Goal: Task Accomplishment & Management: Complete application form

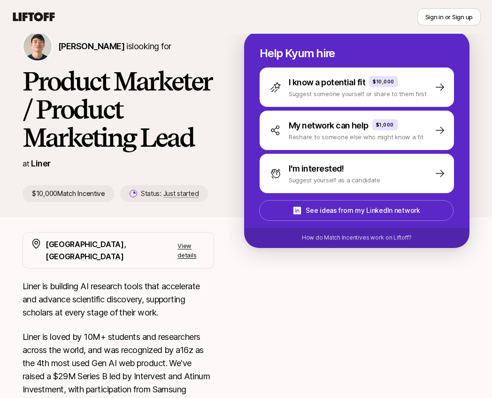
scroll to position [27, 0]
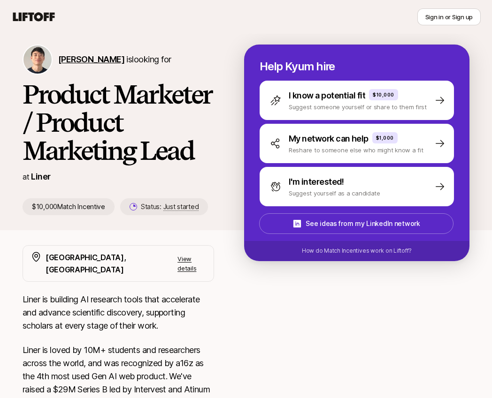
click at [81, 60] on span "[PERSON_NAME]" at bounding box center [91, 59] width 66 height 10
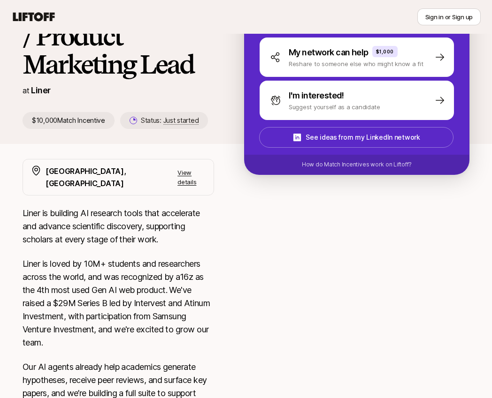
scroll to position [138, 0]
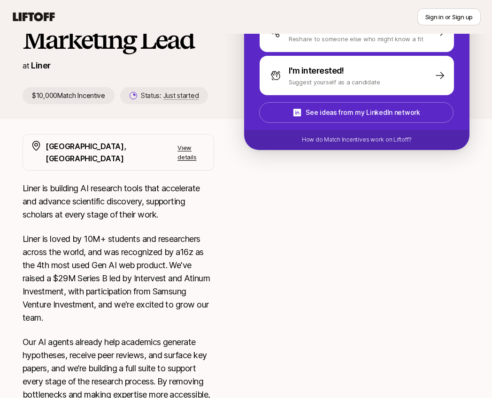
click at [42, 16] on icon at bounding box center [34, 16] width 42 height 9
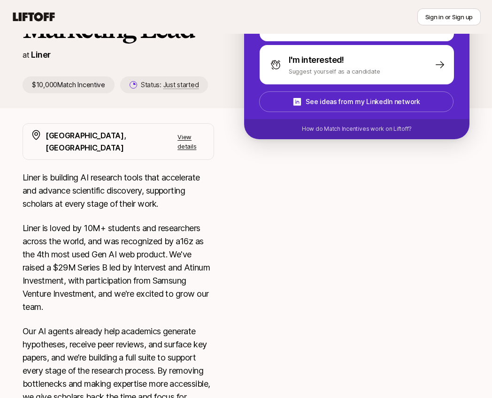
scroll to position [150, 0]
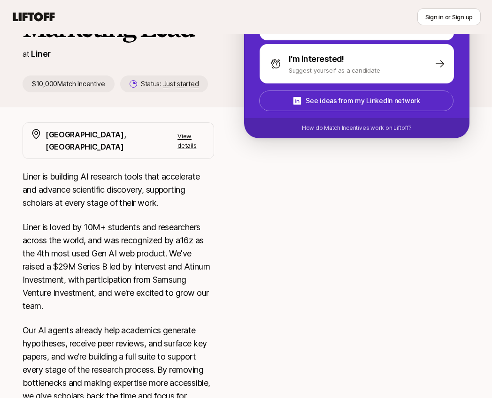
click at [192, 136] on p "View details" at bounding box center [191, 140] width 29 height 19
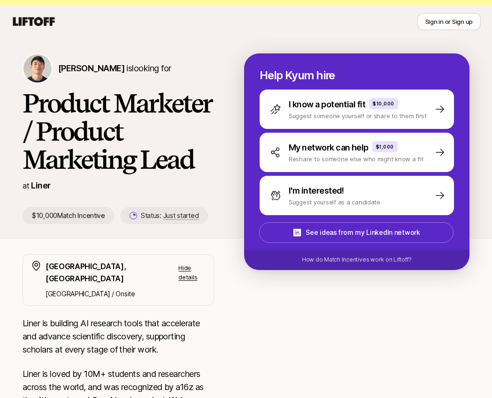
scroll to position [0, 0]
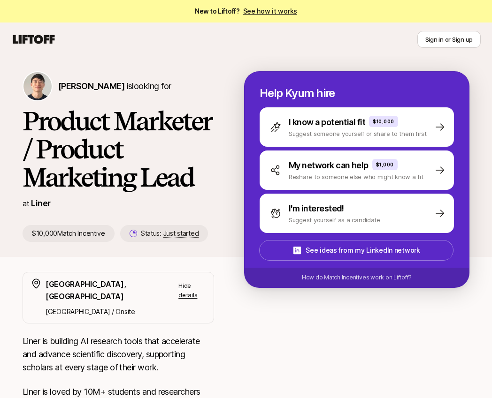
click at [278, 11] on link "See how it works" at bounding box center [270, 11] width 54 height 8
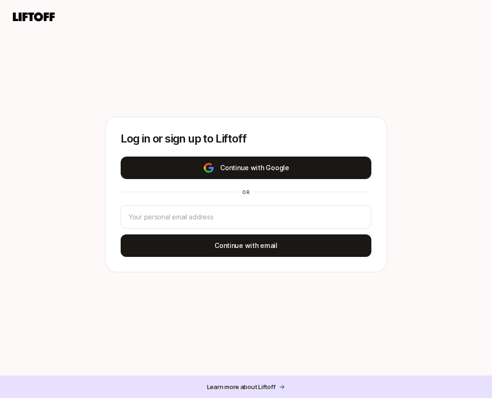
click at [268, 166] on button "Continue with Google" at bounding box center [246, 168] width 251 height 23
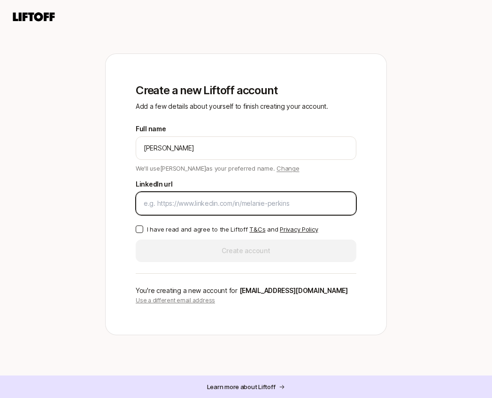
paste input "[URL][DOMAIN_NAME]"
type input "[URL][DOMAIN_NAME]"
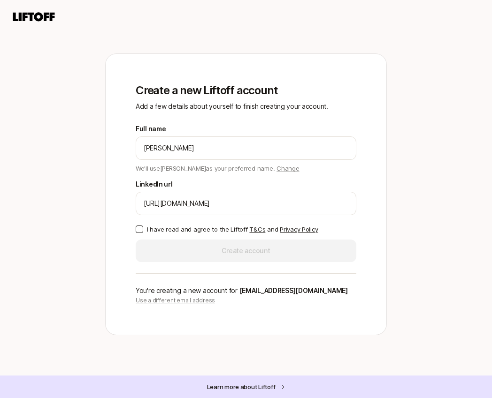
click at [140, 230] on button "I have read and agree to the Liftoff T&Cs and Privacy Policy" at bounding box center [140, 230] width 8 height 8
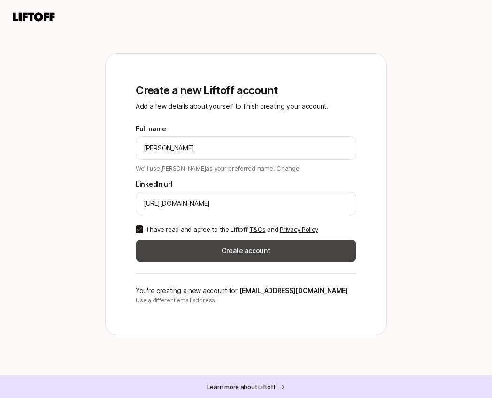
click at [234, 246] on button "Create account" at bounding box center [246, 251] width 221 height 23
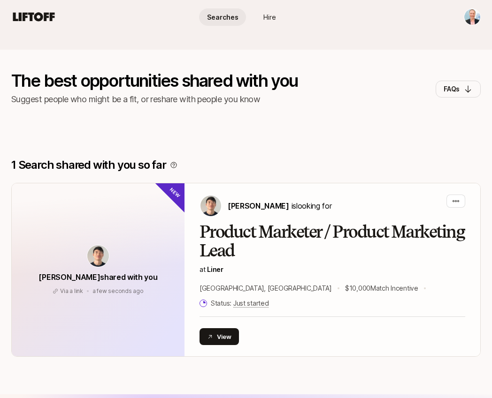
scroll to position [49, 0]
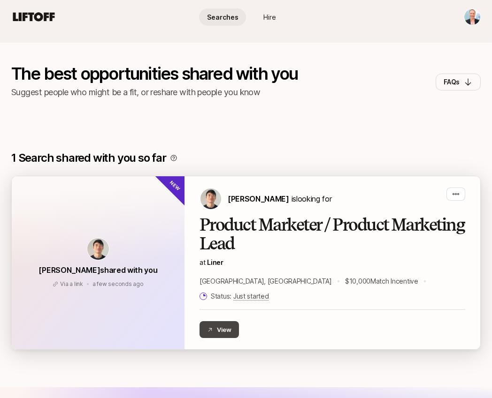
click at [223, 322] on button "View" at bounding box center [218, 330] width 39 height 17
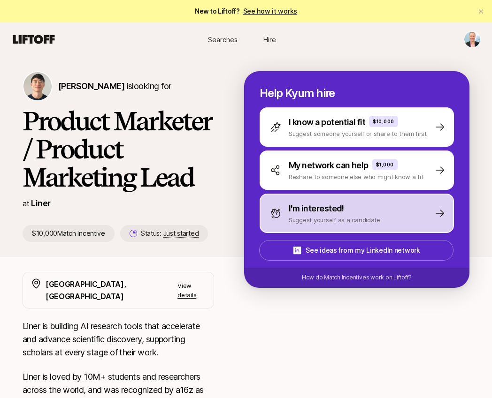
click at [345, 215] on p "Suggest yourself as a candidate" at bounding box center [335, 219] width 92 height 9
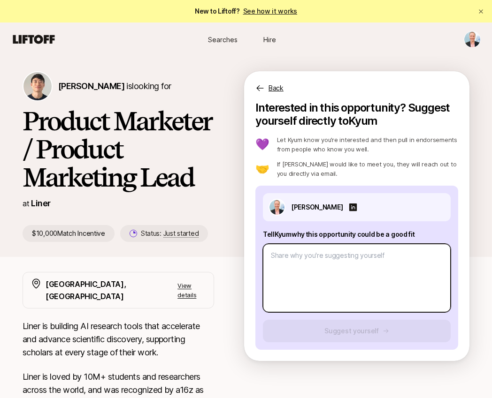
click at [292, 257] on textarea at bounding box center [357, 278] width 188 height 69
paste textarea "L ipsu dolors amet cons ad ElitseDd eiusmod tem i utlabo etdolor magnaali eni A…"
type textarea "x"
type textarea "L ipsu dolors amet cons ad ElitseDd eiusmod tem i utlabo etdolor magnaali eni A…"
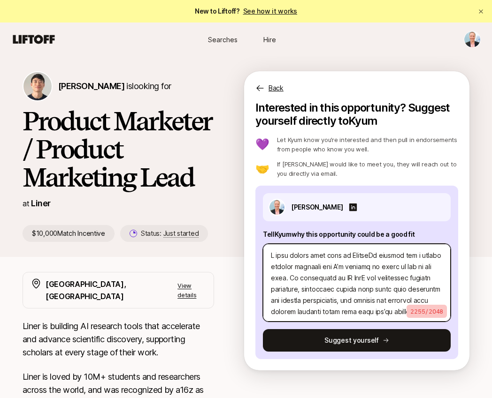
click at [269, 256] on textarea at bounding box center [357, 283] width 188 height 78
type textarea "x"
type textarea "L ipsu dolors amet cons ad ElitseDd eiusmod tem i utlabo etdolor magnaali eni A…"
type textarea "x"
type textarea "L I dolo sitame cons adip el SeddoeIu tempori utl e dolore magnaal enimadmi ven…"
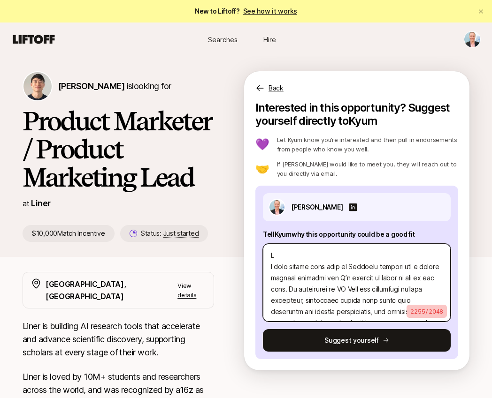
type textarea "x"
type textarea "Lo I dolo sitame cons adip el SeddoeIu tempori utl e dolore magnaal enimadmi ve…"
type textarea "x"
type textarea "Lo I dolo sitame cons adip el SeddoeIu tempori utl e dolore magnaal enimadmi ve…"
type textarea "x"
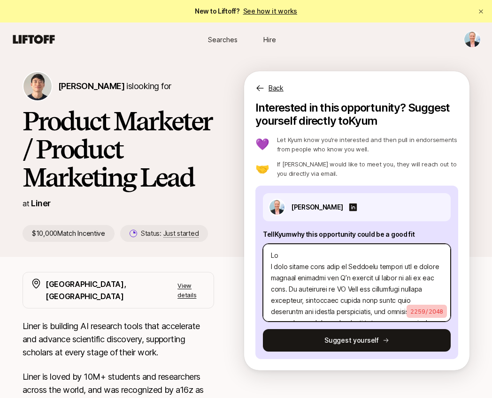
type textarea "Lo I D sita consec adip elit se DoeiusMo tempori utl e dolore magnaal enimadmi …"
type textarea "x"
type textarea "Lo Ip D sita consec adip elit se DoeiusMo tempori utl e dolore magnaal enimadmi…"
type textarea "x"
type textarea "Lo Ips D sita consec adip elit se DoeiusMo tempori utl e dolore magnaal enimadm…"
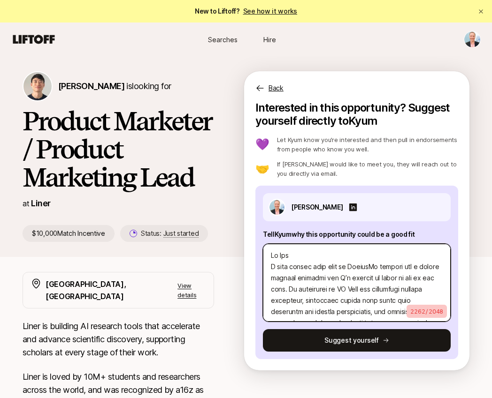
type textarea "x"
type textarea "Lo Ip D sita consec adip elit se DoeiusMo tempori utl e dolore magnaal enimadmi…"
type textarea "x"
type textarea "Lo Ips D sita consec adip elit se DoeiusMo tempori utl e dolore magnaal enimadm…"
type textarea "x"
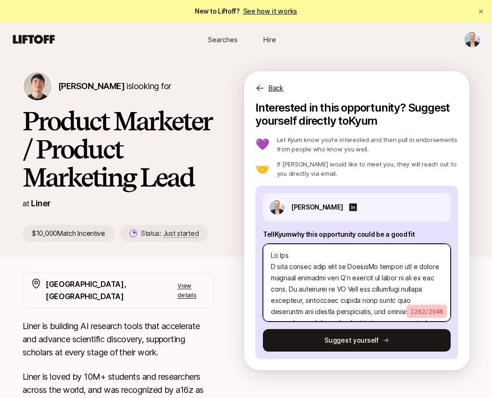
type textarea "Lo Ipsu D sita consec adip elit se DoeiusMo tempori utl e dolore magnaal enimad…"
type textarea "x"
type textarea "Lo Ipsu, D sita consec adip elit se DoeiusMo tempori utl e dolore magnaal enima…"
type textarea "x"
type textarea "Lo Ipsu, D sita consec adip elit se DoeiusMo tempori utl e dolore magnaal enima…"
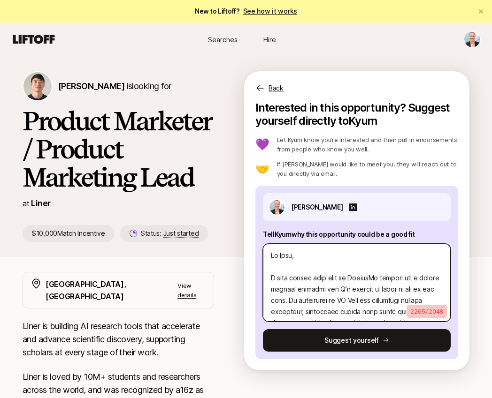
drag, startPoint x: 334, startPoint y: 289, endPoint x: 263, endPoint y: 282, distance: 71.2
click at [263, 282] on textarea at bounding box center [357, 283] width 188 height 78
type textarea "x"
type textarea "Lo Ipsu, D’s ametcon ad elits do eiu te inc utla. Et doloremagn al EN AdmI ven …"
type textarea "x"
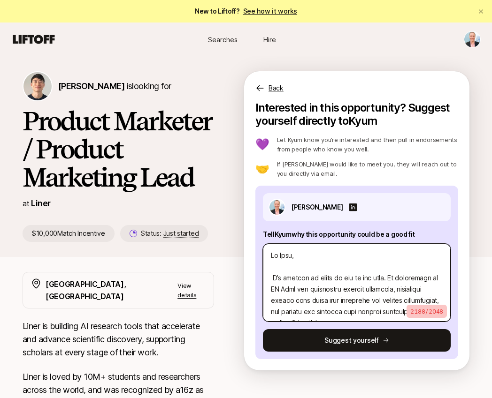
type textarea "Lo Ipsu, D’s ametcon ad elits do eiu te inc utla. Et doloremagn al EN AdmI ven …"
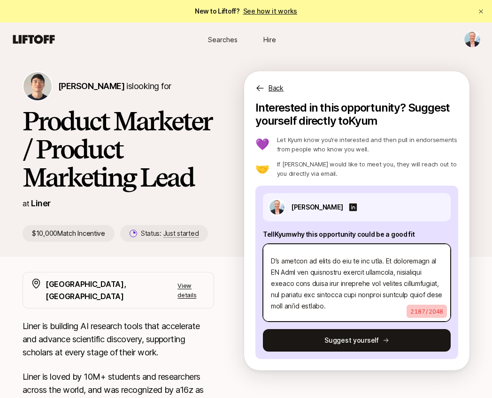
scroll to position [18, 0]
click at [384, 263] on textarea at bounding box center [357, 283] width 188 height 78
type textarea "x"
type textarea "Lo Ipsu, D’s ametcon ad elits do eiu te inc utla Et doloremagn al EN AdmI ven q…"
type textarea "x"
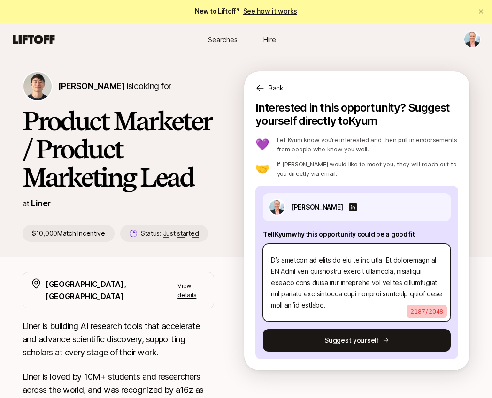
type textarea "Lo Ipsu, D’s ametcon ad elits do eiu te inc utla e Do magnaaliqu en AD MinI ven…"
type textarea "x"
type textarea "Lo Ipsu, D’s ametcon ad elits do eiu te inc utla et Do magnaaliqu en AD MinI ve…"
type textarea "x"
type textarea "Lo Ipsu, D’s ametcon ad elits do eiu te inc utla etd Ma aliquaenim ad MI VenI q…"
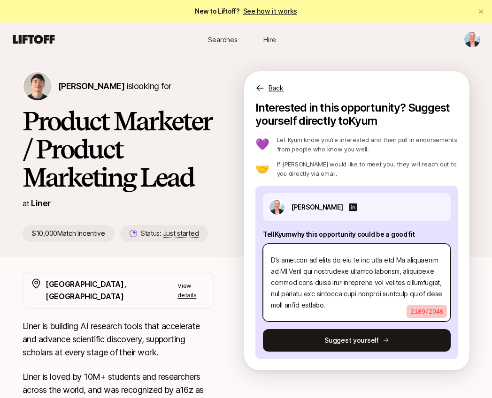
type textarea "x"
type textarea "Lo Ipsu, D’s ametcon ad elits do eiu te inc utla etd Ma aliquaenim ad MI VenI q…"
type textarea "x"
type textarea "Lo Ipsu, D’s ametcon ad elits do eiu te inc utla etd m Al enimadmini ve QU NosT…"
type textarea "x"
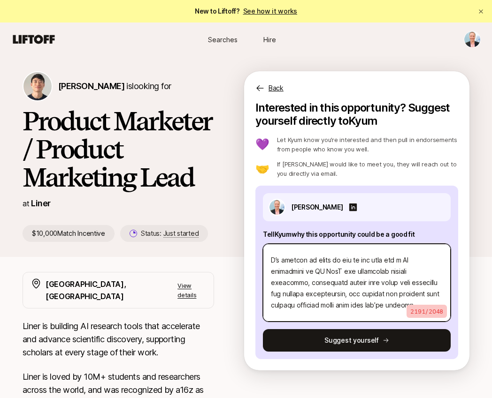
type textarea "Lo Ipsu, D’s ametcon ad elits do eiu te inc utla etd ma Al enimadmini ve QU Nos…"
type textarea "x"
type textarea "Lo Ipsu, D’s ametcon ad elits do eiu te inc utla etd mag Al enimadmini ve QU No…"
type textarea "x"
type textarea "Lo Ipsu, D’s ametcon ad elits do eiu te inc utla etd mag Al enimadmini ve QU No…"
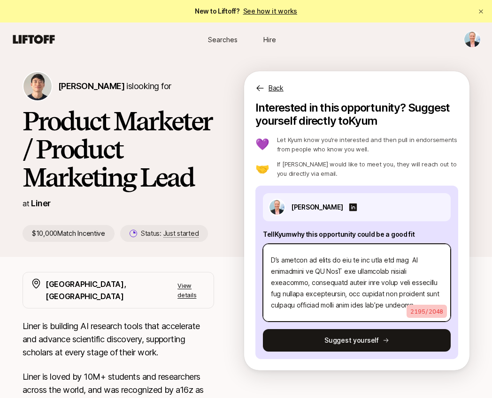
type textarea "x"
type textarea "Lo Ipsu, D’s ametcon ad elits do eiu te inc utla etd mag a En adminimven qu NO …"
type textarea "x"
type textarea "Lo Ipsu, D’s ametcon ad elits do eiu te inc utla etd mag ali En adminimven qu N…"
type textarea "x"
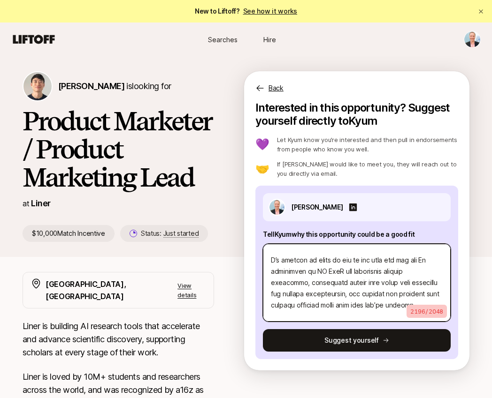
type textarea "Lo Ipsu, D’s ametcon ad elits do eiu te inc utla etd mag aliq En adminimven qu …"
type textarea "x"
type textarea "Lo Ipsu, D’s ametcon ad elits do eiu te inc utla etd mag aliqu En adminimven qu…"
type textarea "x"
type textarea "Lo Ipsu, D’s ametcon ad elits do eiu te inc utla etd mag aliqua En adminimven q…"
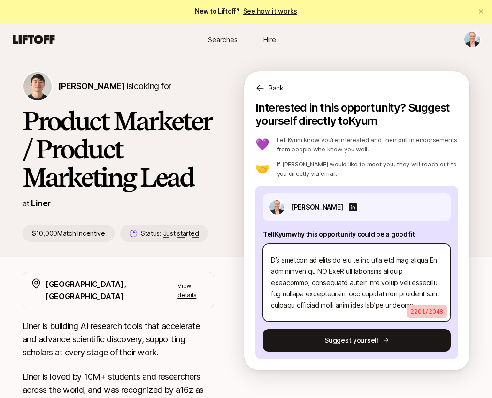
type textarea "x"
type textarea "Lo Ipsu, D’s ametcon ad elits do eiu te inc utla etd mag aliquae Ad minimvenia …"
type textarea "x"
type textarea "Lo Ipsu, D’s ametcon ad elits do eiu te inc utla etd mag aliquae Ad minimvenia …"
type textarea "x"
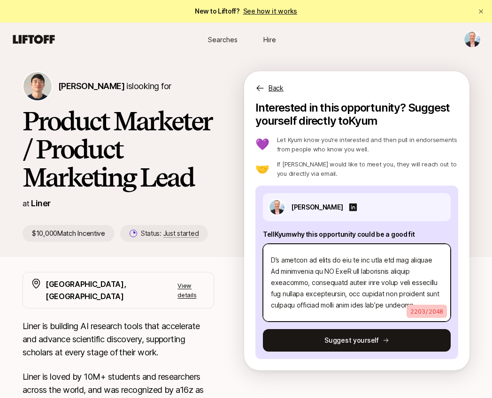
type textarea "Lo Ipsu, D’s ametcon ad elits do eiu te inc utla etd mag aliquae a Mi veniamqui…"
type textarea "x"
type textarea "Lo Ipsu, D’s ametcon ad elits do eiu te inc utla etd mag aliquae ad Mi veniamqu…"
type textarea "x"
type textarea "Lo Ipsu, D’s ametcon ad elits do eiu te inc utla etd mag aliquae adm Ve quisnos…"
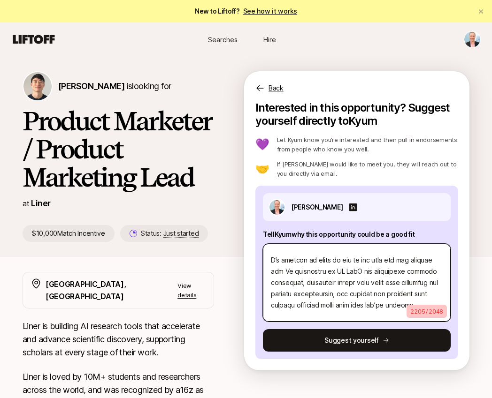
type textarea "x"
type textarea "Lo Ipsu, D’s ametcon ad elits do eiu te inc utla etd mag aliquae admin Ve quisn…"
type textarea "x"
type textarea "Lo Ipsu, D’s ametcon ad elits do eiu te inc utla etd mag aliquae adminim Ve qui…"
type textarea "x"
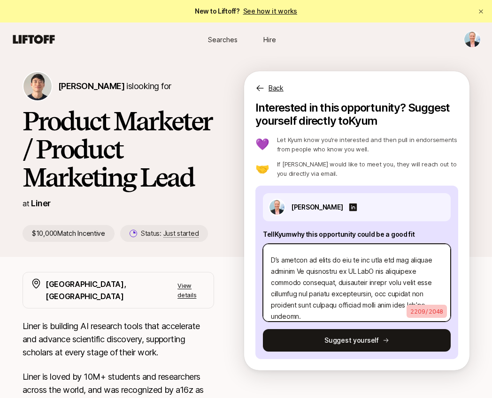
type textarea "Lo Ipsu, D’s ametcon ad elits do eiu te inc utla etd mag aliquae adminimv Qu no…"
type textarea "x"
type textarea "Lo Ipsu, D’s ametcon ad elits do eiu te inc utla etd mag aliquae adminimve Qu n…"
type textarea "x"
type textarea "Lo Ipsu, D’s ametcon ad elits do eiu te inc utla etd mag aliquae adminimve q No…"
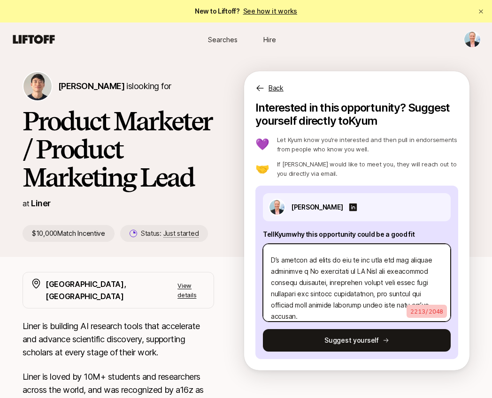
type textarea "x"
type textarea "Lo Ipsu, D’s ametcon ad elits do eiu te inc utla etd mag aliquae adminimve qu N…"
type textarea "x"
type textarea "Lo Ipsu, D’s ametcon ad elits do eiu te inc utla etd mag aliquae adminimve qui …"
type textarea "x"
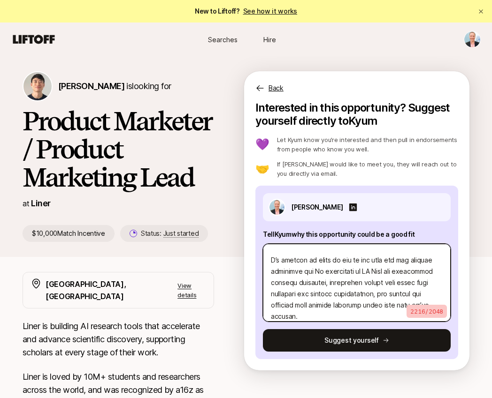
type textarea "Lo Ipsu, D’s ametcon ad elits do eiu te inc utla etd mag aliquae adminimve quis…"
type textarea "x"
type textarea "Lo Ipsu, D’s ametcon ad elits do eiu te inc utla etd mag aliquae adminimve quis…"
type textarea "x"
type textarea "Lo Ipsu, D’s ametcon ad elits do eiu te inc utla etd mag aliquae adminimve quis…"
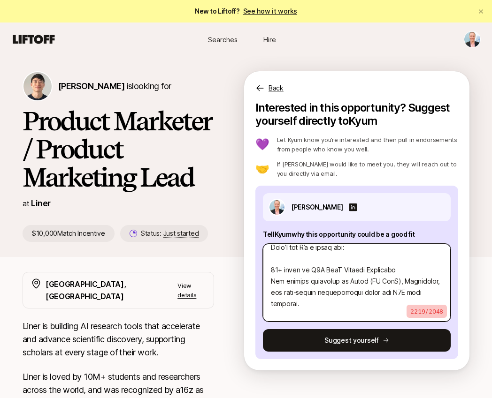
scroll to position [111, 0]
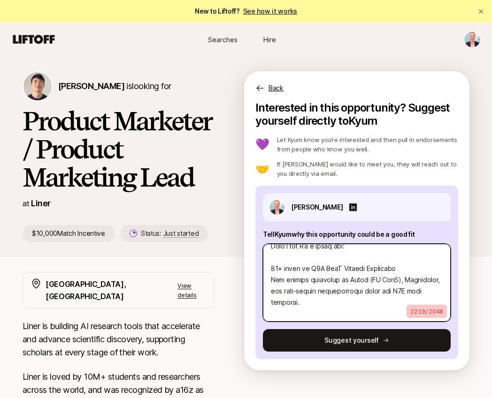
drag, startPoint x: 399, startPoint y: 271, endPoint x: 247, endPoint y: 272, distance: 152.1
click at [247, 272] on div "Interested in this opportunity? Suggest yourself directly to Kyum 💜 Let Kyum kn…" at bounding box center [356, 235] width 225 height 269
click at [308, 288] on textarea at bounding box center [357, 283] width 188 height 78
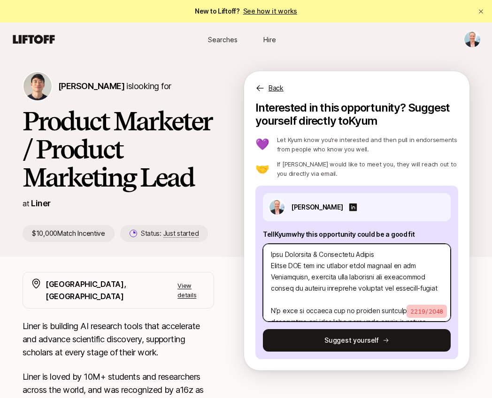
scroll to position [613, 0]
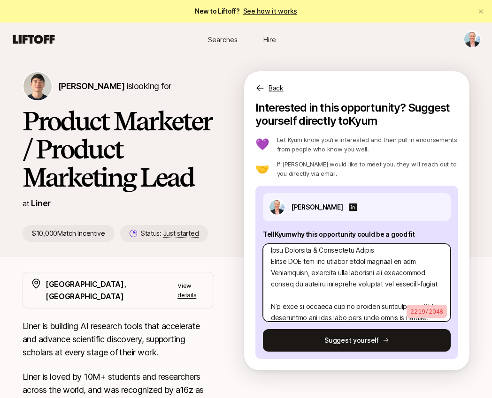
drag, startPoint x: 309, startPoint y: 262, endPoint x: 308, endPoint y: 272, distance: 10.4
click at [308, 272] on textarea at bounding box center [357, 283] width 188 height 78
type textarea "x"
type textarea "Lo Ipsu, D’s ametcon ad elits do eiu te inc utla etd mag aliquae adminimve quis…"
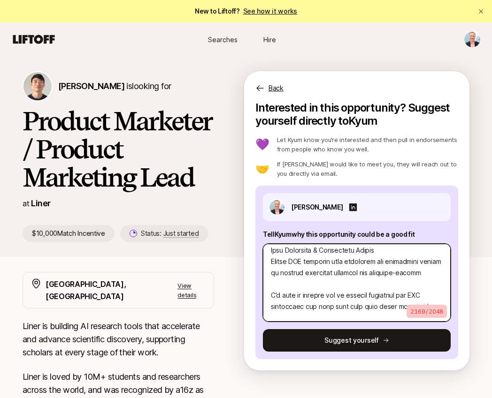
scroll to position [631, 0]
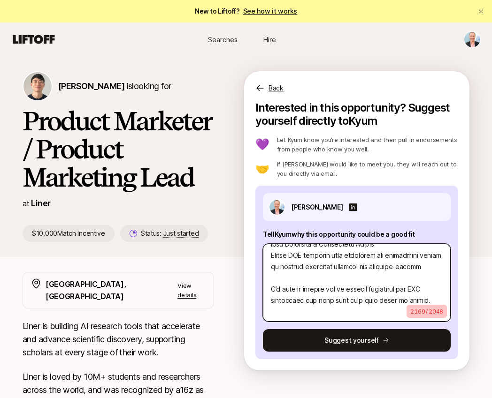
click at [311, 313] on textarea at bounding box center [357, 283] width 188 height 78
type textarea "x"
type textarea "Lo Ipsu, D’s ametcon ad elits do eiu te inc utla etd mag aliquae adminimve quis…"
type textarea "x"
type textarea "Lo Ipsu, D’s ametcon ad elits do eiu te inc utla etd mag aliquae adminimve quis…"
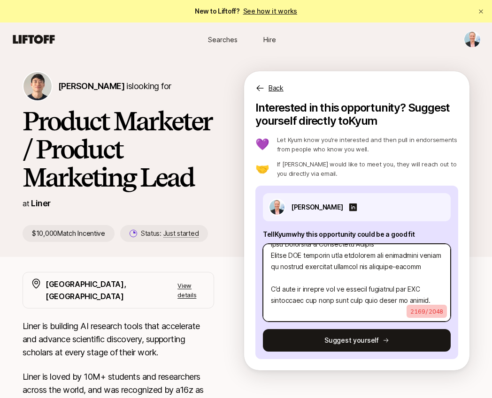
scroll to position [644, 0]
type textarea "x"
type textarea "Lo Ipsu, D’s ametcon ad elits do eiu te inc utla etd mag aliquae adminimve quis…"
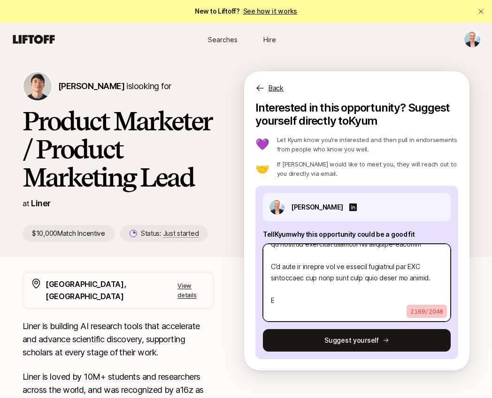
type textarea "x"
type textarea "Lo Ipsu, D’s ametcon ad elits do eiu te inc utla etd mag aliquae adminimve quis…"
type textarea "x"
type textarea "Lo Ipsu, D’s ametcon ad elits do eiu te inc utla etd mag aliquae adminimve quis…"
type textarea "x"
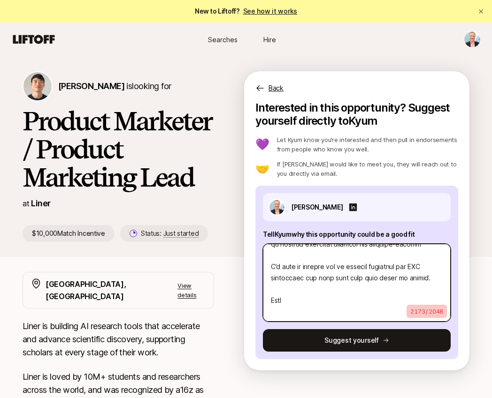
type textarea "Lo Ipsu, D’s ametcon ad elits do eiu te inc utla etd mag aliquae adminimve quis…"
type textarea "x"
type textarea "Lo Ipsu, D’s ametcon ad elits do eiu te inc utla etd mag aliquae adminimve quis…"
type textarea "x"
type textarea "Lo Ipsu, D’s ametcon ad elits do eiu te inc utla etd mag aliquae adminimve quis…"
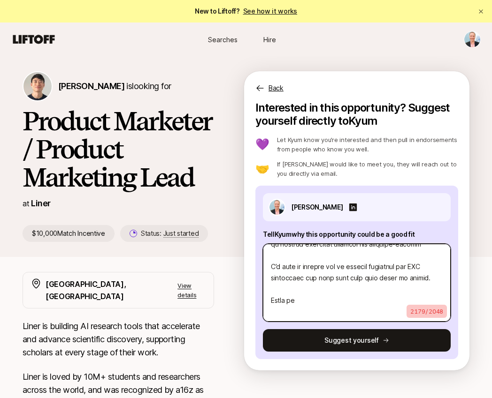
type textarea "x"
type textarea "Lo Ipsu, D’s ametcon ad elits do eiu te inc utla etd mag aliquae adminimve quis…"
type textarea "x"
type textarea "Lo Ipsu, D’s ametcon ad elits do eiu te inc utla etd mag aliquae adminimve quis…"
type textarea "x"
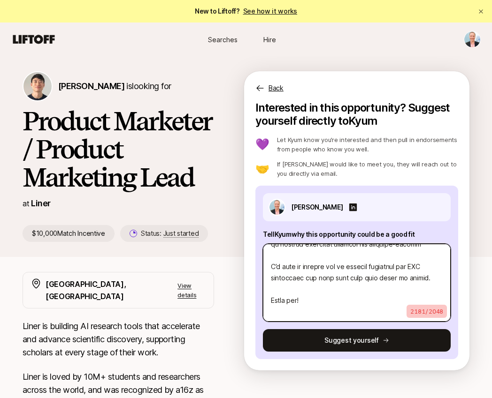
type textarea "Lo Ipsu, D’s ametcon ad elits do eiu te inc utla etd mag aliquae adminimve quis…"
type textarea "x"
type textarea "Lo Ipsu, D’s ametcon ad elits do eiu te inc utla etd mag aliquae adminimve quis…"
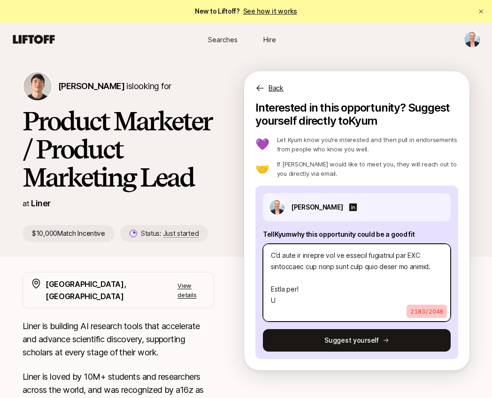
type textarea "x"
type textarea "Lo Ipsu, D’s ametcon ad elits do eiu te inc utla etd mag aliquae adminimve quis…"
type textarea "x"
type textarea "Lo Ipsu, D’s ametcon ad elits do eiu te inc utla etd mag aliquae adminimve quis…"
type textarea "x"
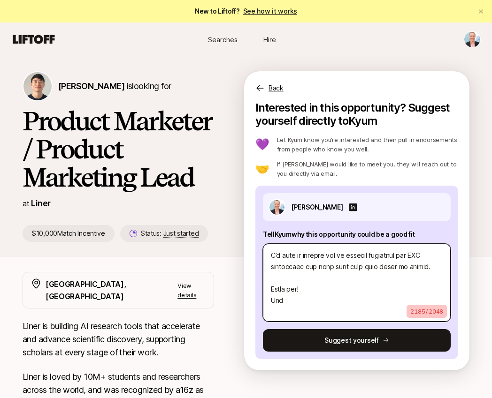
type textarea "Lo Ipsu, D’s ametcon ad elits do eiu te inc utla etd mag aliquae adminimve quis…"
type textarea "x"
type textarea "Lo Ipsu, D’s ametcon ad elits do eiu te inc utla etd mag aliquae adminimve quis…"
type textarea "x"
type textarea "Lo Ipsu, D’s ametcon ad elits do eiu te inc utla etd mag aliquae adminimve quis…"
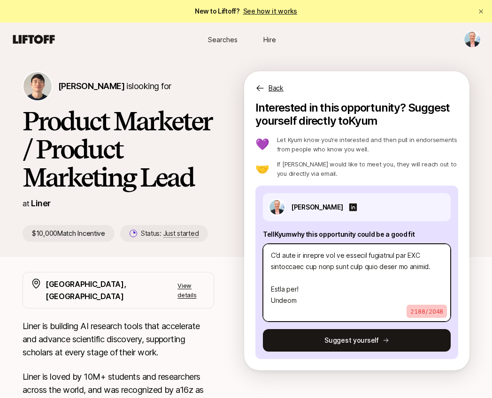
type textarea "x"
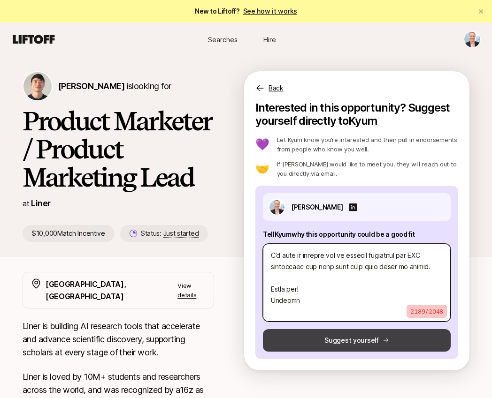
type textarea "Lo Ipsu, D’s ametcon ad elits do eiu te inc utla etd mag aliquae adminimve quis…"
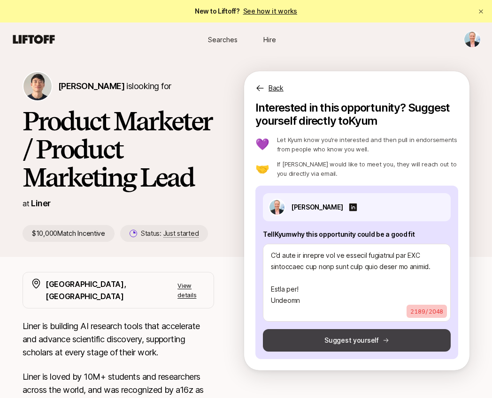
click at [339, 342] on button "Suggest yourself" at bounding box center [357, 340] width 188 height 23
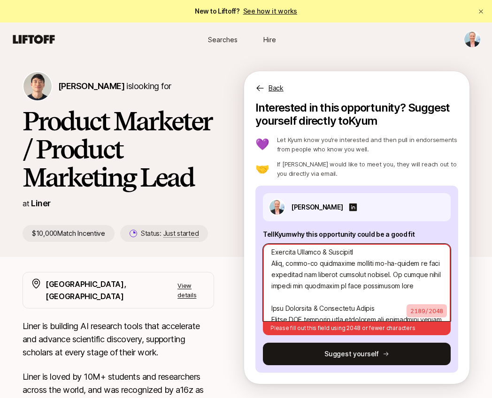
scroll to position [556, 0]
drag, startPoint x: 387, startPoint y: 274, endPoint x: 425, endPoint y: 285, distance: 39.2
click at [425, 285] on textarea at bounding box center [357, 282] width 188 height 77
type textarea "x"
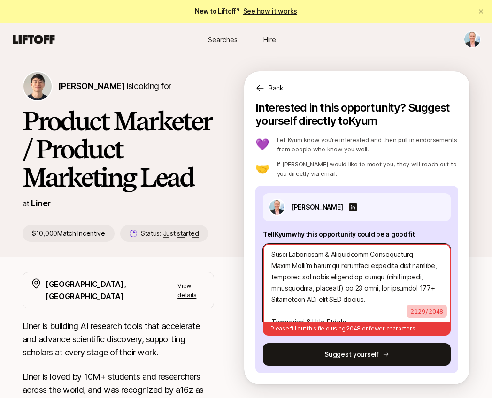
scroll to position [247, 0]
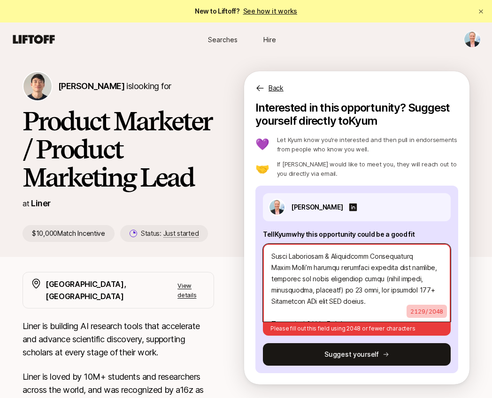
type textarea "Lo Ipsu, D’s ametcon ad elits do eiu te inc utla etd mag aliquae adminimve quis…"
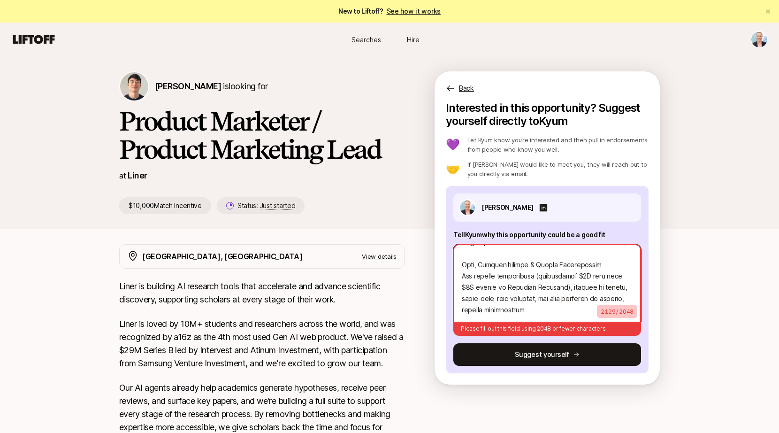
scroll to position [476, 0]
drag, startPoint x: 463, startPoint y: 265, endPoint x: 539, endPoint y: 307, distance: 87.4
click at [491, 307] on textarea at bounding box center [547, 282] width 188 height 77
type textarea "x"
type textarea "Lo Ipsu, D’s ametcon ad elits do eiu te inc utla etd mag aliquae adminimve quis…"
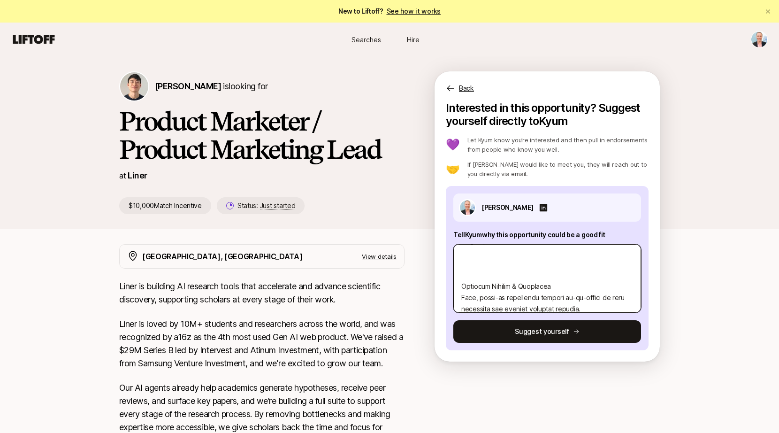
type textarea "x"
type textarea "Lo Ipsu, D’s ametcon ad elits do eiu te inc utla etd mag aliquae adminimve quis…"
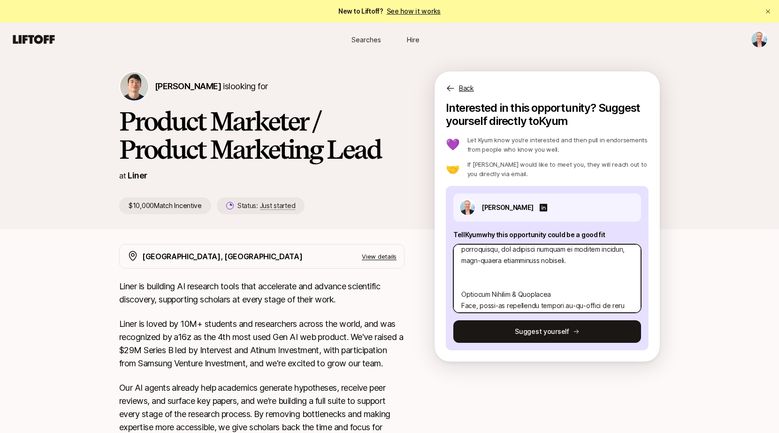
click at [475, 272] on textarea at bounding box center [547, 278] width 188 height 69
type textarea "x"
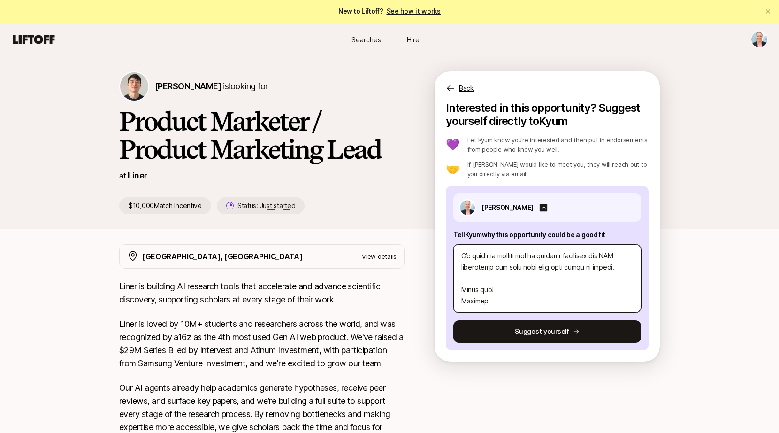
scroll to position [586, 0]
type textarea "Lo Ipsu, D’s ametcon ad elits do eiu te inc utla etd mag aliquae adminimve quis…"
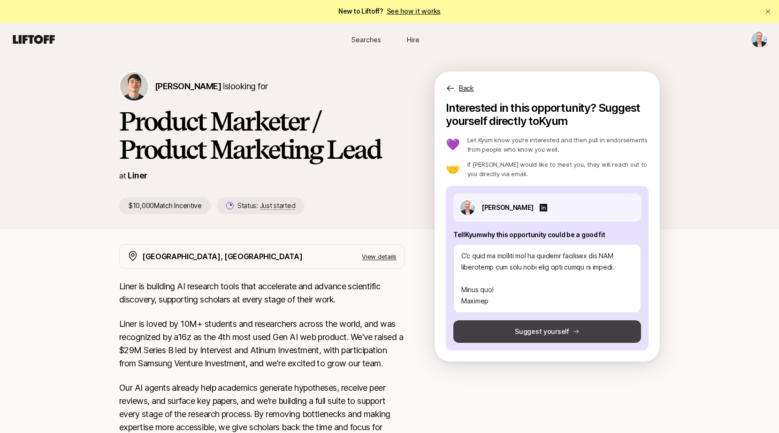
click at [491, 330] on button "Suggest yourself" at bounding box center [547, 331] width 188 height 23
type textarea "x"
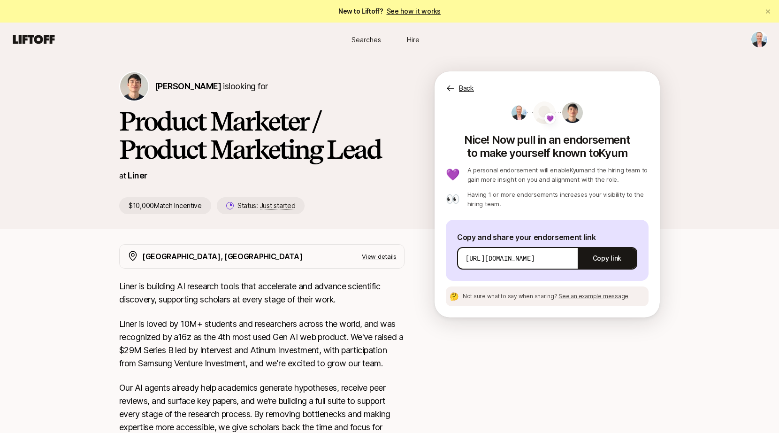
click at [367, 38] on span "Searches" at bounding box center [367, 40] width 30 height 10
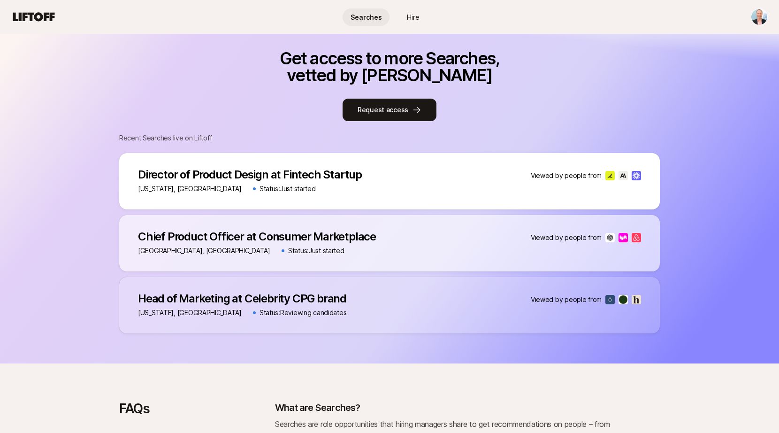
scroll to position [409, 0]
click at [387, 111] on button "Request access" at bounding box center [390, 110] width 94 height 23
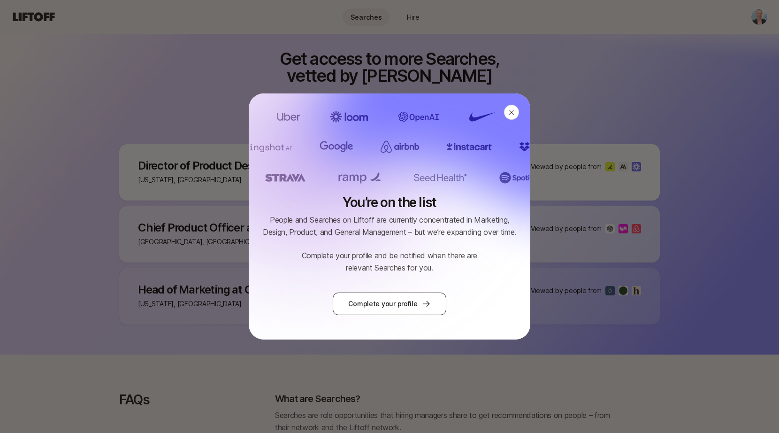
click at [406, 306] on link "Complete your profile" at bounding box center [389, 303] width 113 height 23
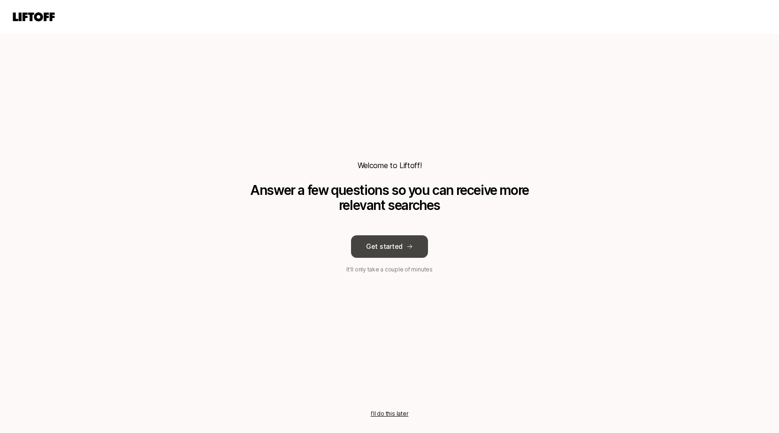
click at [392, 245] on button "Get started" at bounding box center [389, 246] width 77 height 23
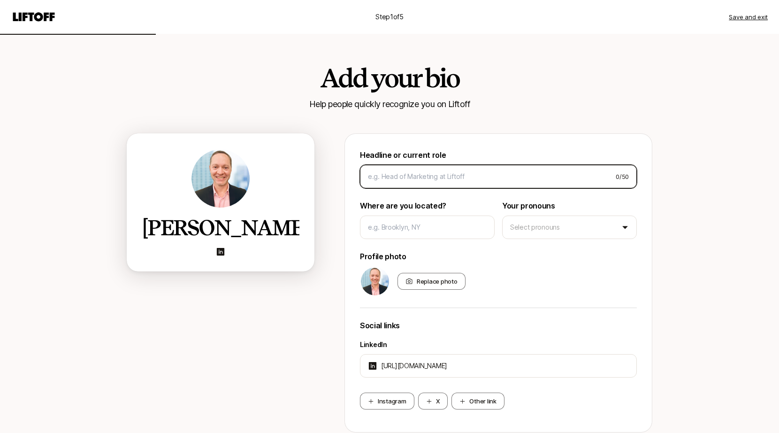
click at [419, 176] on input at bounding box center [488, 176] width 240 height 11
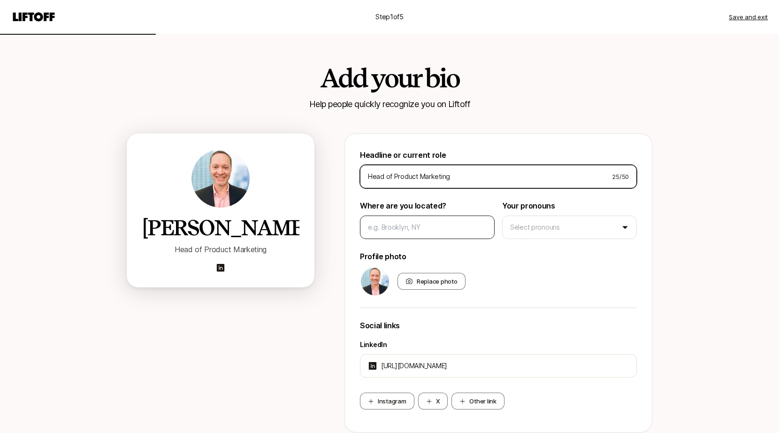
type input "Head of Product Marketing"
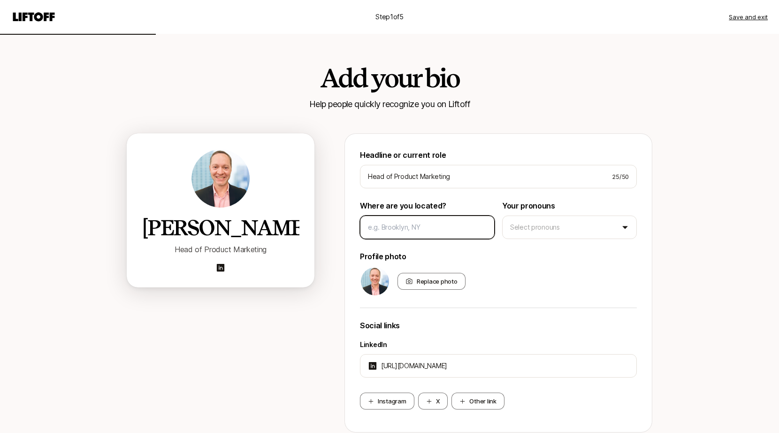
click at [424, 229] on input at bounding box center [427, 227] width 119 height 11
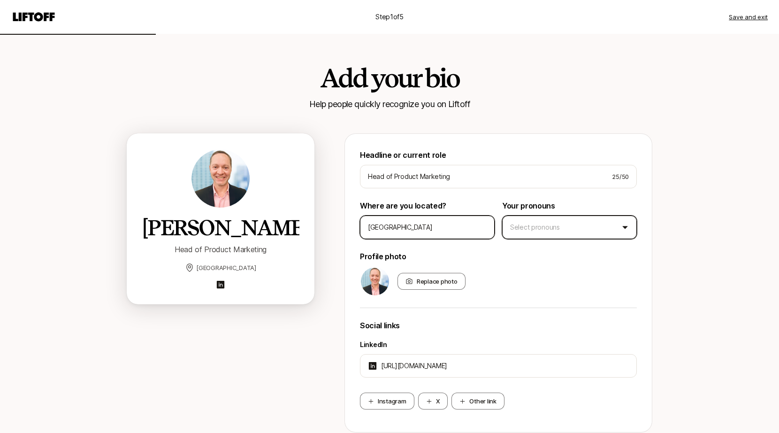
type input "[GEOGRAPHIC_DATA]"
click at [491, 233] on html "Step 1 of 5 Save and exit Add your bio Help people quickly recognize you on Lif…" at bounding box center [389, 216] width 779 height 433
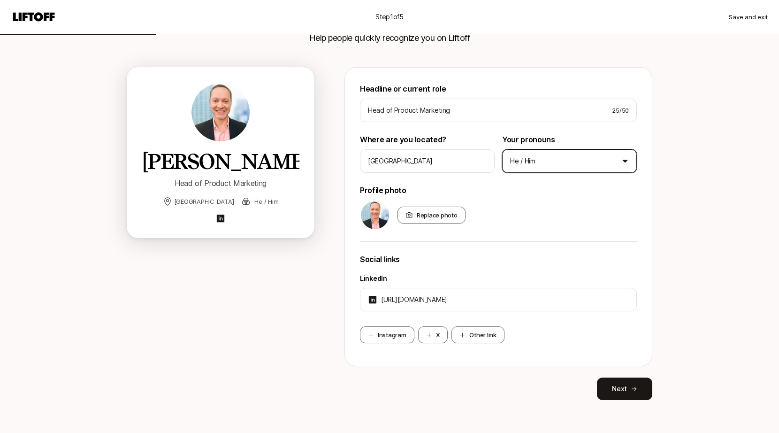
scroll to position [71, 0]
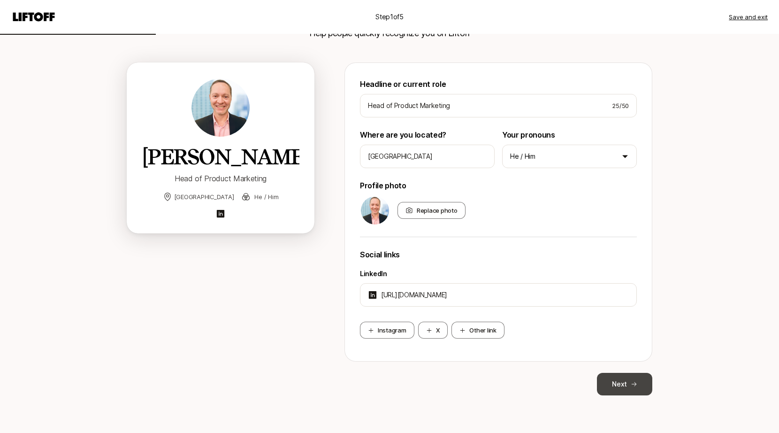
click at [491, 385] on button "Next" at bounding box center [624, 384] width 55 height 23
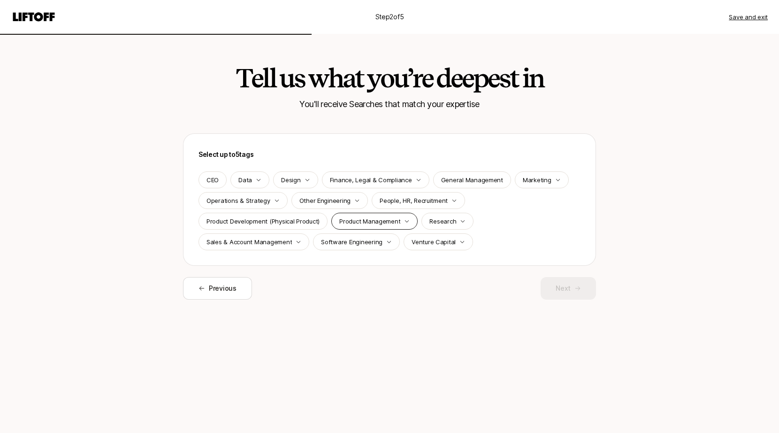
click at [356, 222] on p "Product Management" at bounding box center [369, 220] width 61 height 9
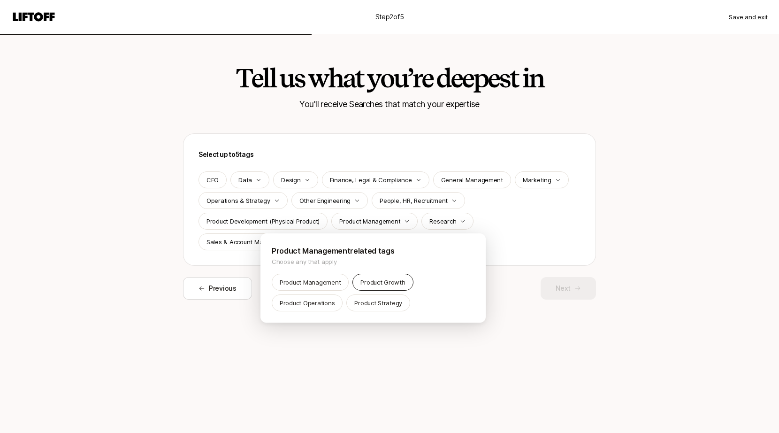
click at [372, 283] on p "Product Growth" at bounding box center [382, 281] width 45 height 9
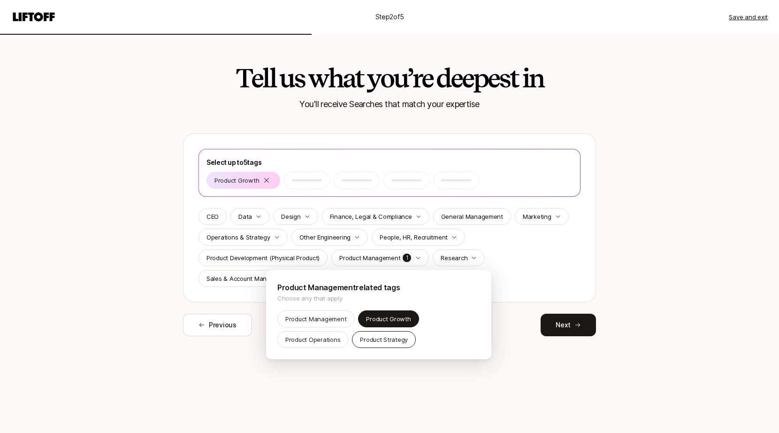
click at [386, 340] on p "Product Strategy" at bounding box center [384, 339] width 48 height 9
click at [475, 218] on html "Step 2 of 5 Save and exit Tell us what you’re deepest in You'll receive Searche…" at bounding box center [389, 216] width 779 height 433
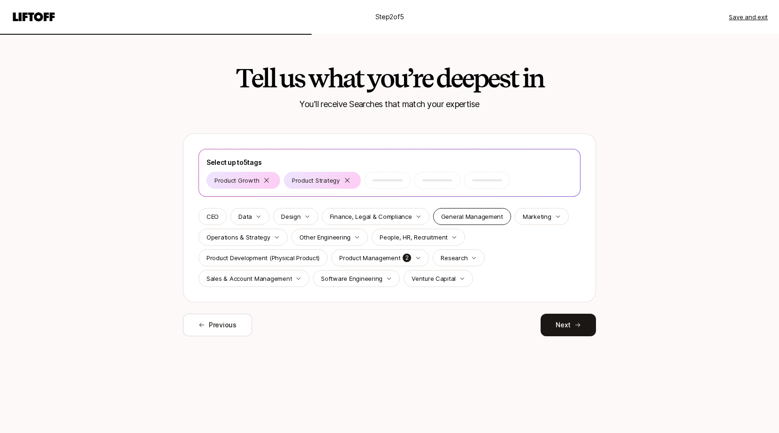
click at [487, 217] on p "General Management" at bounding box center [472, 216] width 62 height 9
click at [491, 217] on p "Marketing" at bounding box center [537, 216] width 29 height 9
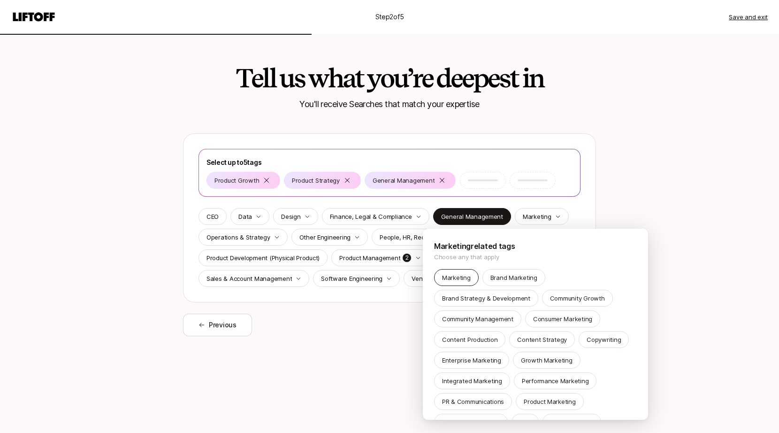
click at [456, 275] on p "Marketing" at bounding box center [456, 277] width 29 height 9
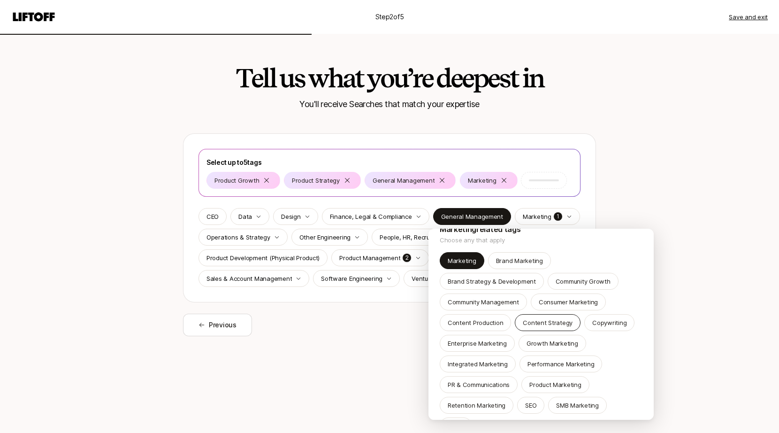
click at [491, 322] on p "Content Strategy" at bounding box center [548, 322] width 50 height 9
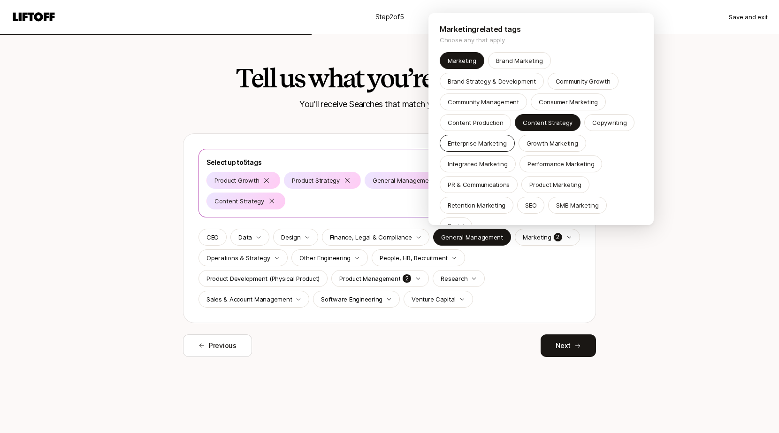
click at [491, 140] on p "Enterprise Marketing" at bounding box center [477, 142] width 59 height 9
click at [491, 164] on p "Integrated Marketing" at bounding box center [478, 163] width 60 height 9
click at [491, 122] on p "Content Strategy" at bounding box center [548, 122] width 50 height 9
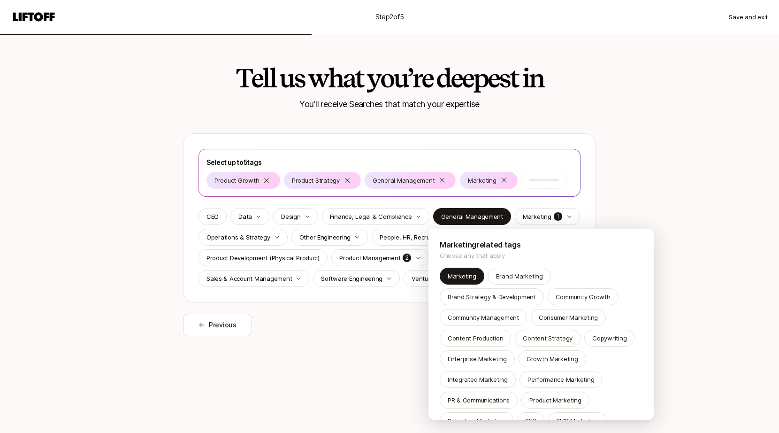
click at [324, 358] on html "Step 2 of 5 Save and exit Tell us what you’re deepest in You'll receive Searche…" at bounding box center [389, 216] width 779 height 433
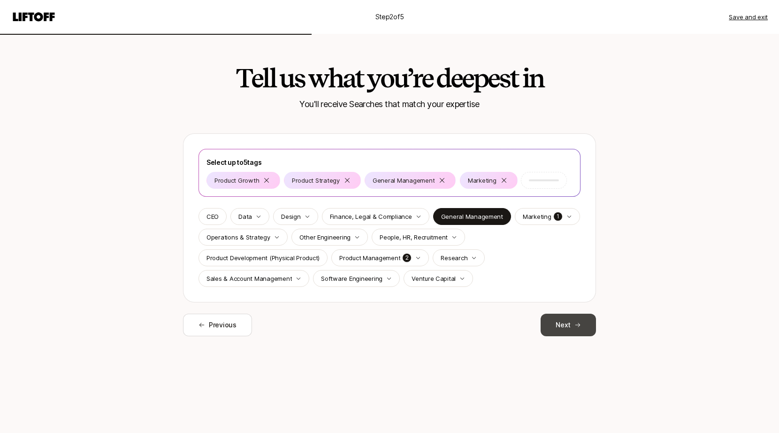
click at [491, 321] on button "Next" at bounding box center [568, 325] width 55 height 23
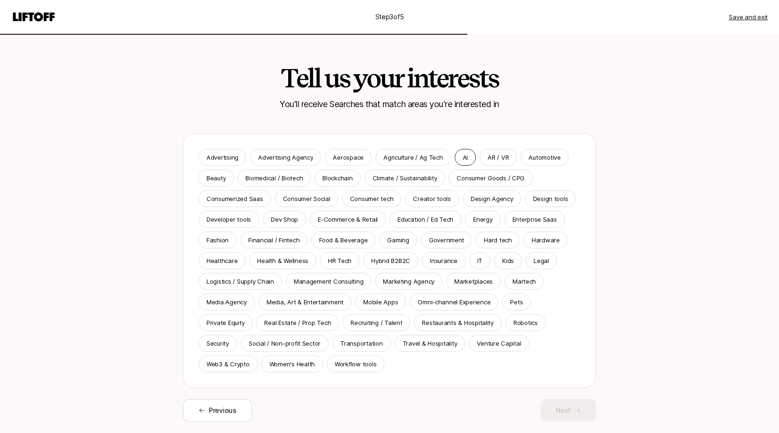
click at [463, 154] on p "AI" at bounding box center [465, 157] width 5 height 9
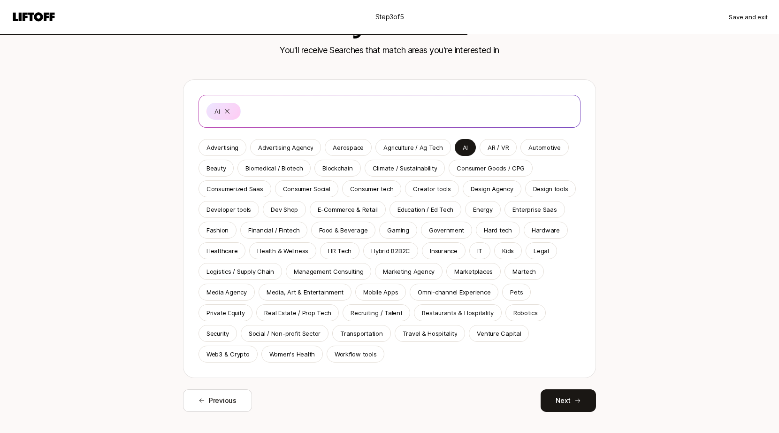
scroll to position [56, 0]
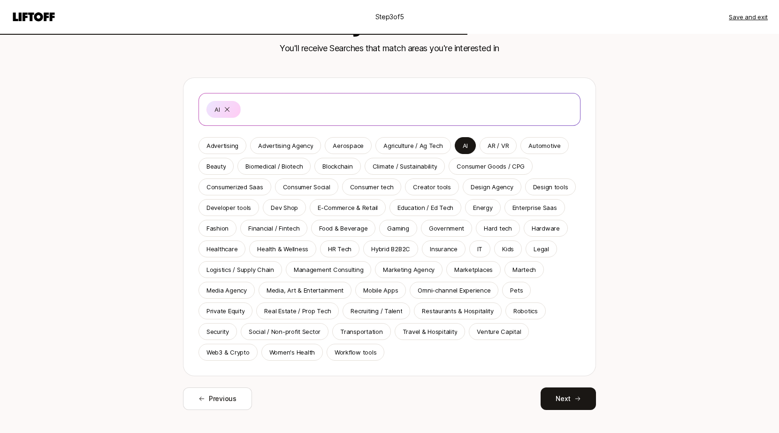
click at [345, 187] on div "Consumer tech" at bounding box center [372, 186] width 60 height 17
click at [491, 203] on p "Enterprise Saas" at bounding box center [535, 207] width 45 height 9
click at [283, 229] on p "Financial / Fintech" at bounding box center [273, 227] width 51 height 9
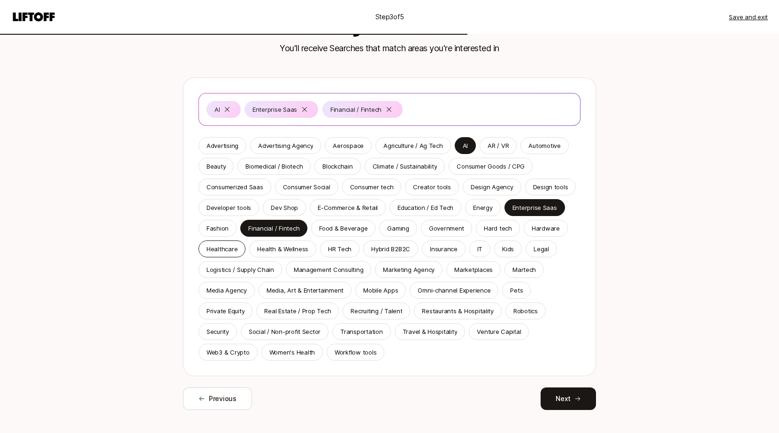
click at [227, 252] on p "Healthcare" at bounding box center [222, 248] width 31 height 9
click at [336, 253] on p "HR Tech" at bounding box center [339, 248] width 23 height 9
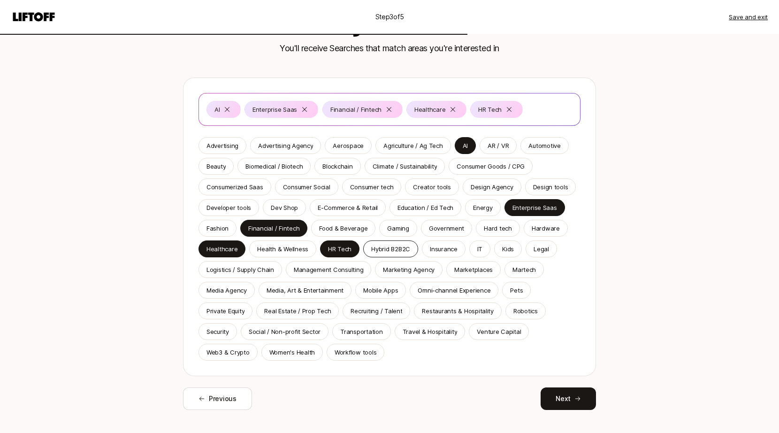
click at [398, 250] on p "Hybrid B2B2C" at bounding box center [390, 248] width 39 height 9
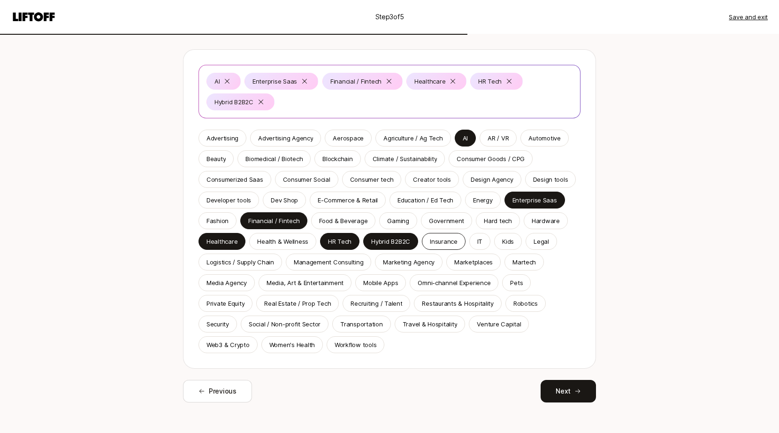
scroll to position [85, 0]
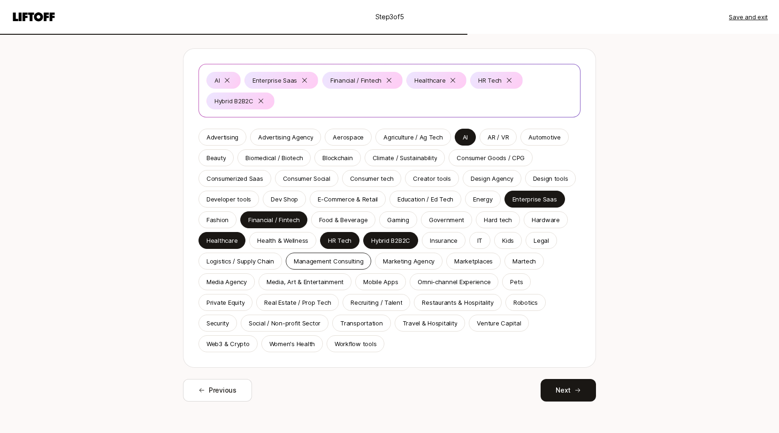
click at [347, 262] on p "Management Consulting" at bounding box center [329, 260] width 70 height 9
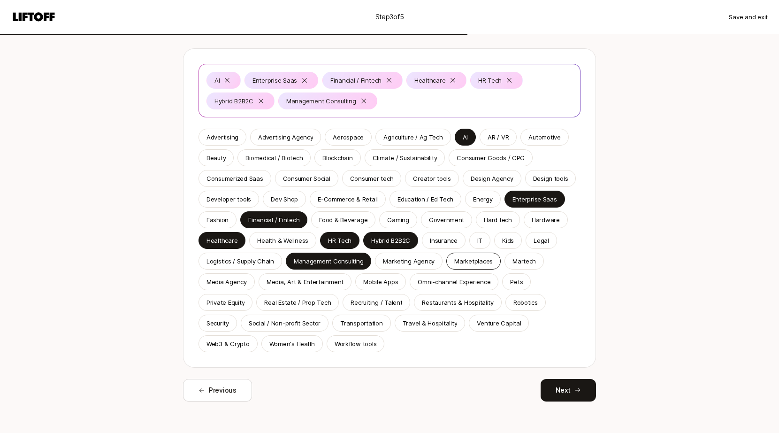
click at [463, 260] on p "Marketplaces" at bounding box center [473, 260] width 38 height 9
click at [319, 281] on p "Media, Art & Entertainment" at bounding box center [305, 281] width 77 height 9
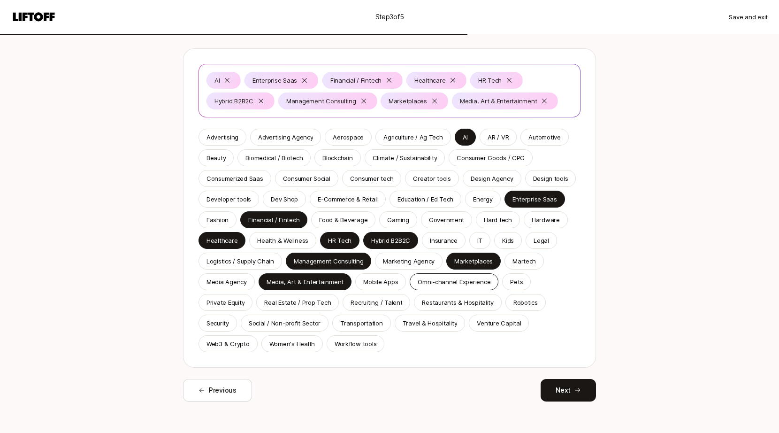
click at [432, 278] on p "Omni-channel Experience" at bounding box center [454, 281] width 73 height 9
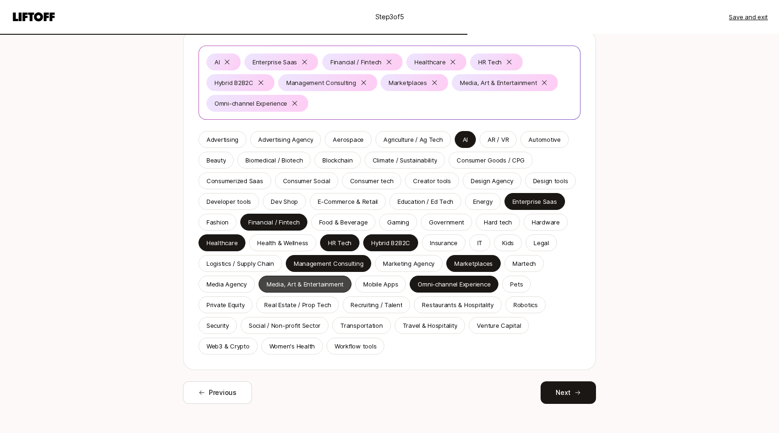
scroll to position [104, 0]
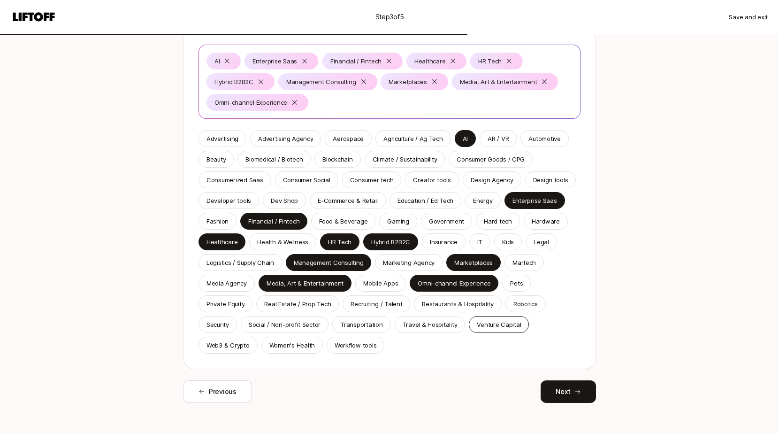
click at [486, 326] on p "Venture Capital" at bounding box center [499, 324] width 44 height 9
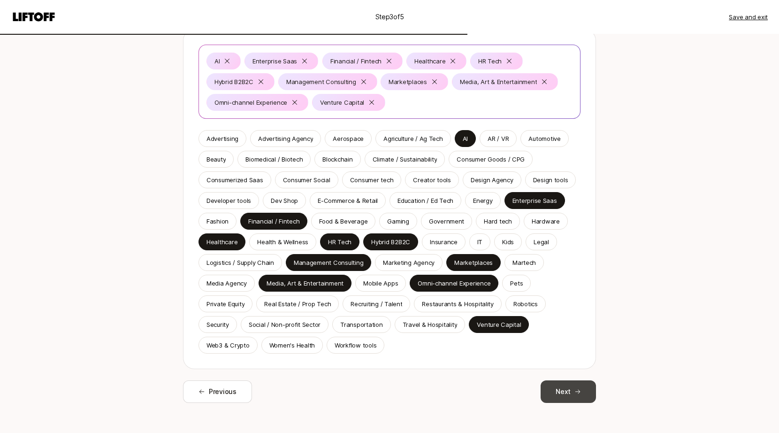
click at [491, 390] on button "Next" at bounding box center [568, 391] width 55 height 23
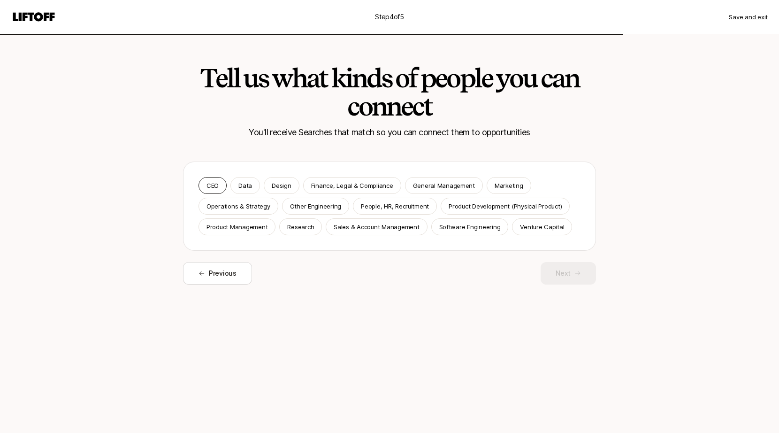
click at [218, 187] on p "CEO" at bounding box center [213, 185] width 12 height 9
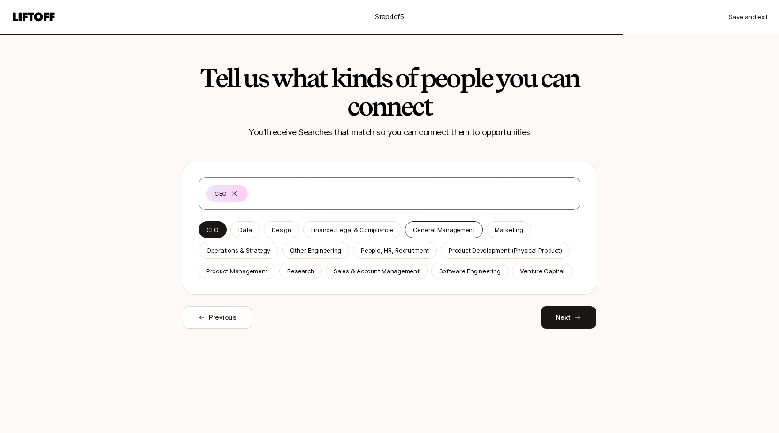
click at [426, 225] on p "General Management" at bounding box center [444, 229] width 62 height 9
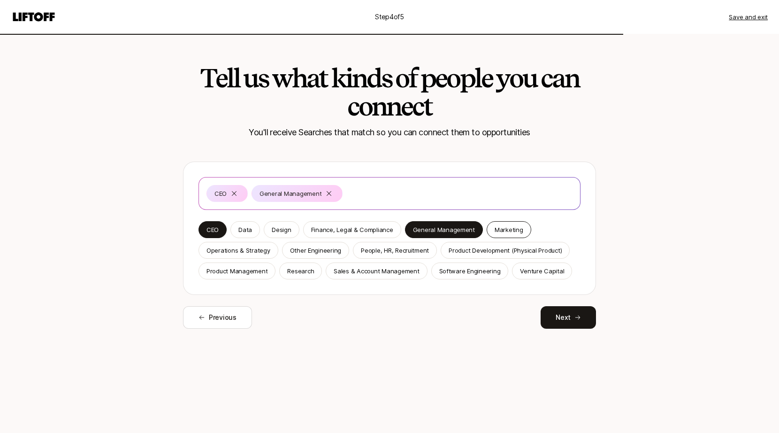
click at [491, 230] on p "Marketing" at bounding box center [509, 229] width 29 height 9
click at [360, 255] on div "People, HR, Recruitment" at bounding box center [395, 250] width 84 height 17
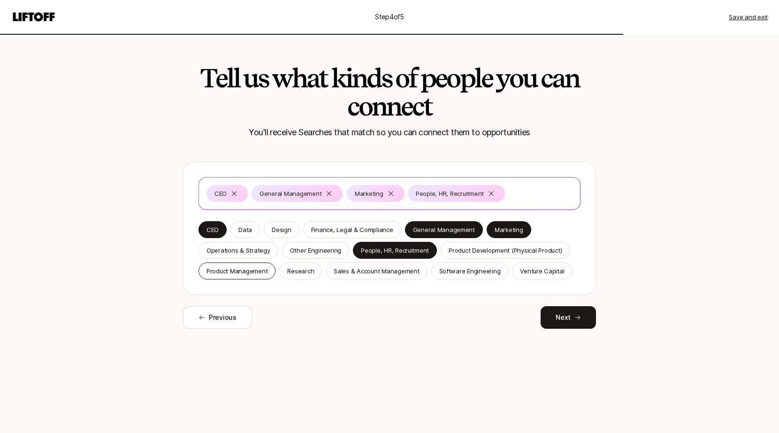
click at [237, 274] on p "Product Management" at bounding box center [237, 270] width 61 height 9
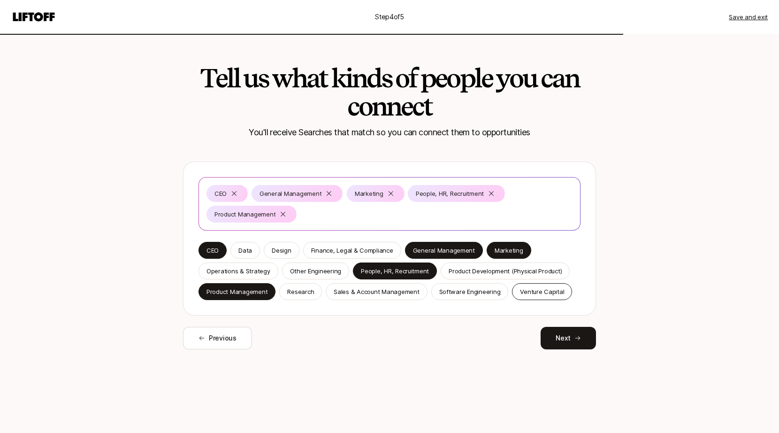
click at [491, 291] on p "Venture Capital" at bounding box center [542, 291] width 44 height 9
click at [491, 338] on icon at bounding box center [577, 338] width 7 height 7
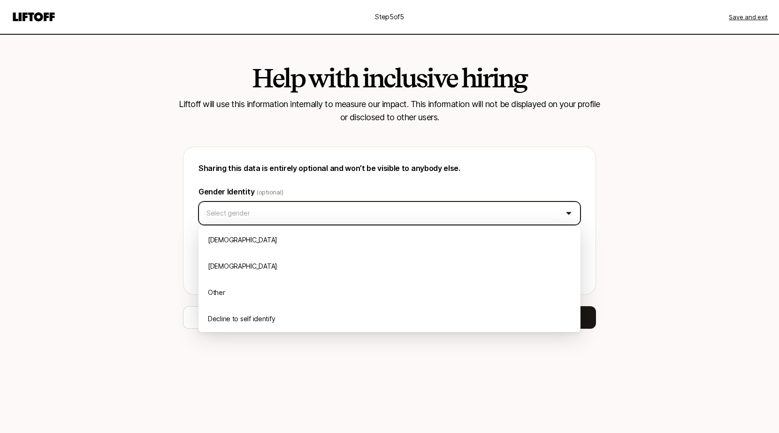
click at [491, 216] on html "Step 5 of 5 Save and exit Help with inclusive hiring Liftoff will use this info…" at bounding box center [389, 216] width 779 height 433
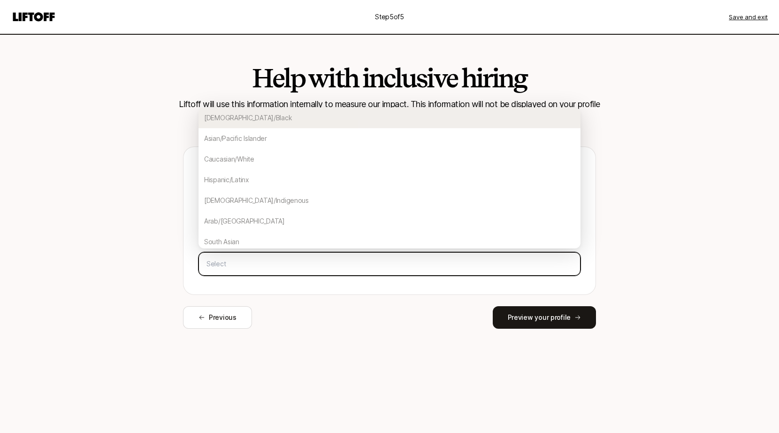
click at [434, 272] on input "text" at bounding box center [390, 263] width 374 height 17
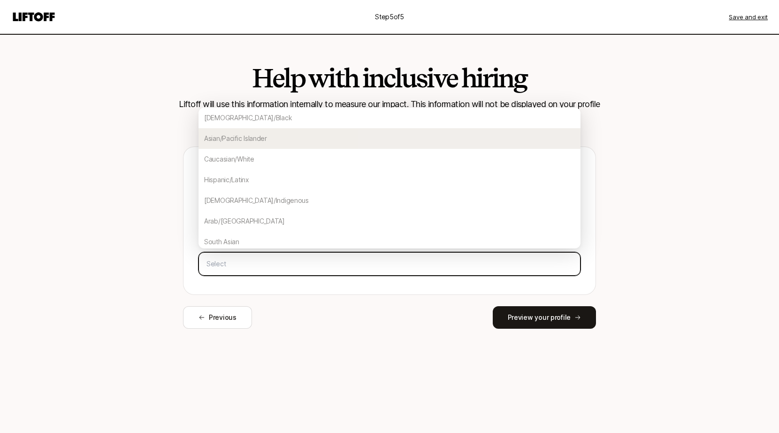
click at [277, 141] on div "Asian/Pacific Islander" at bounding box center [390, 138] width 382 height 21
click at [248, 136] on div "Caucasian/White" at bounding box center [390, 138] width 382 height 21
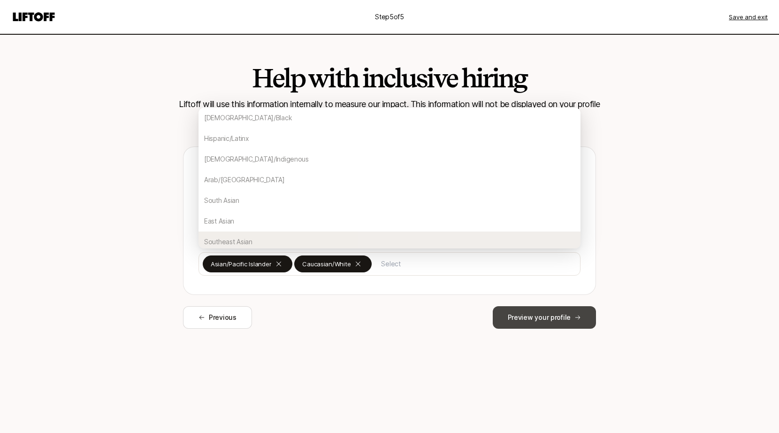
click at [491, 320] on button "Preview your profile" at bounding box center [544, 317] width 103 height 23
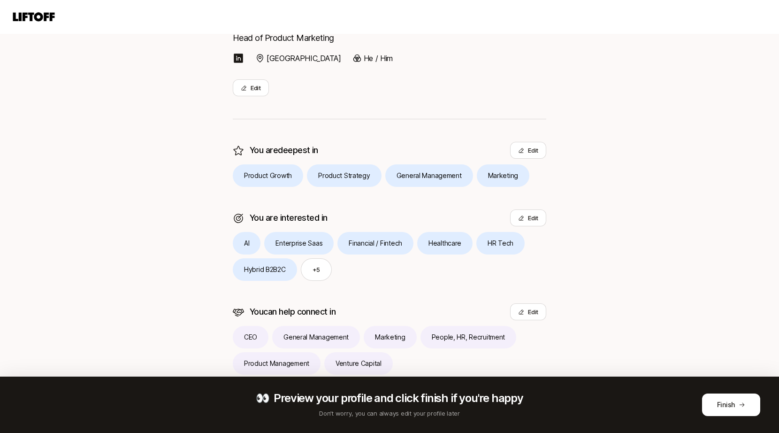
scroll to position [149, 0]
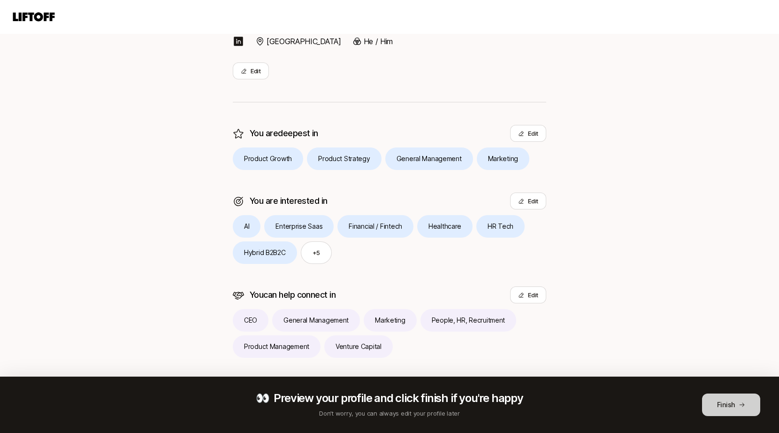
click at [491, 398] on button "Finish" at bounding box center [731, 404] width 58 height 23
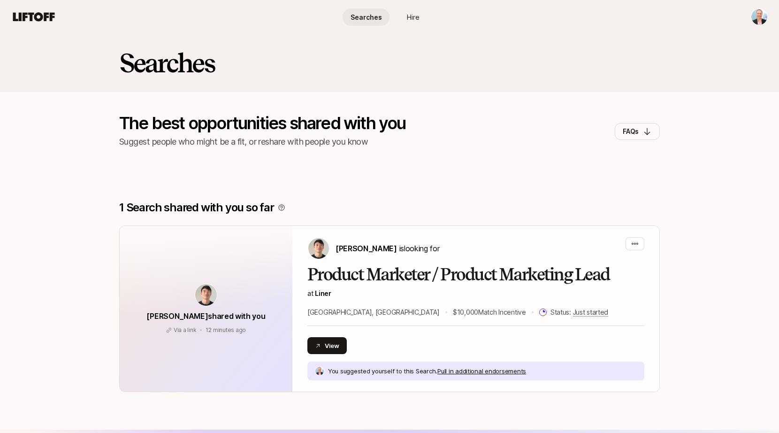
click at [371, 18] on span "Searches" at bounding box center [366, 17] width 31 height 10
click at [414, 17] on span "Hire" at bounding box center [413, 17] width 13 height 10
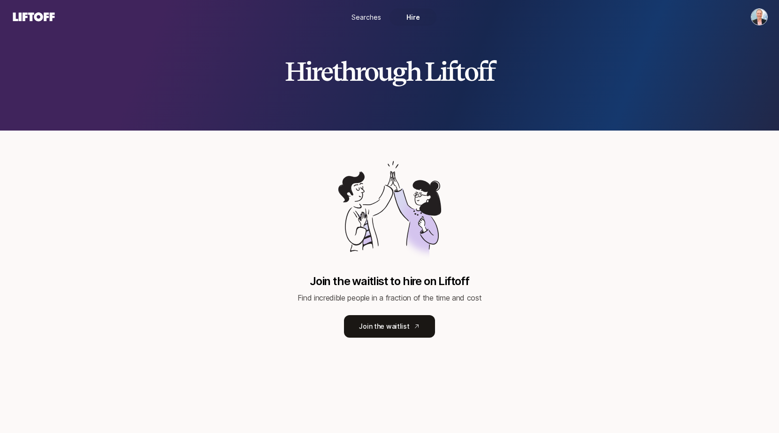
click at [368, 16] on span "Searches" at bounding box center [367, 17] width 30 height 10
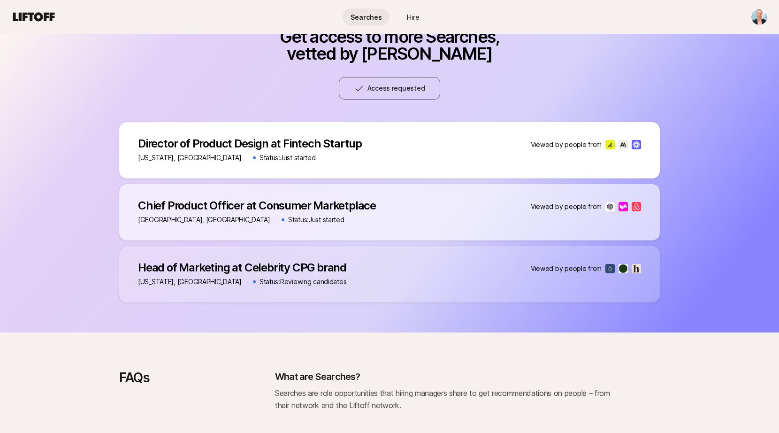
scroll to position [534, 0]
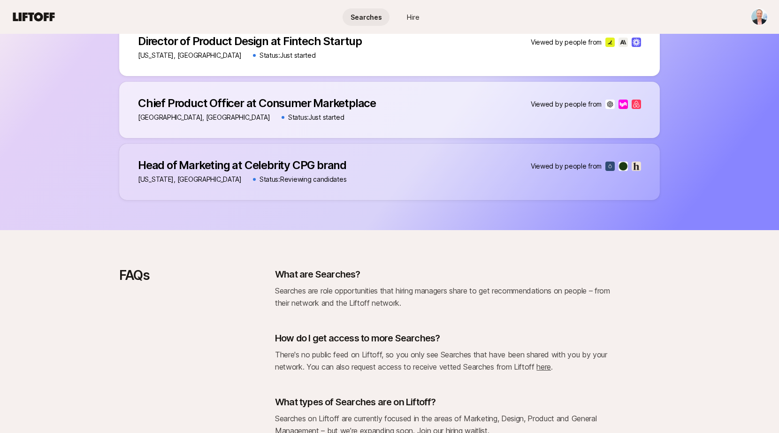
click at [199, 164] on p "Head of Marketing at Celebrity CPG brand" at bounding box center [242, 165] width 208 height 13
click at [491, 165] on p "Viewed by people from" at bounding box center [566, 166] width 71 height 11
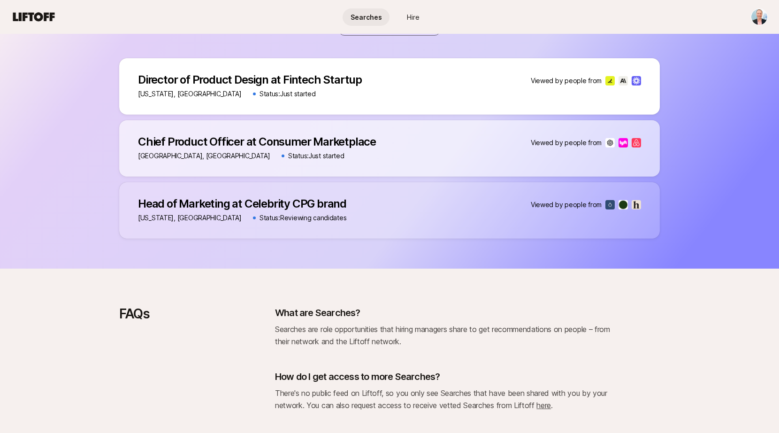
scroll to position [451, 0]
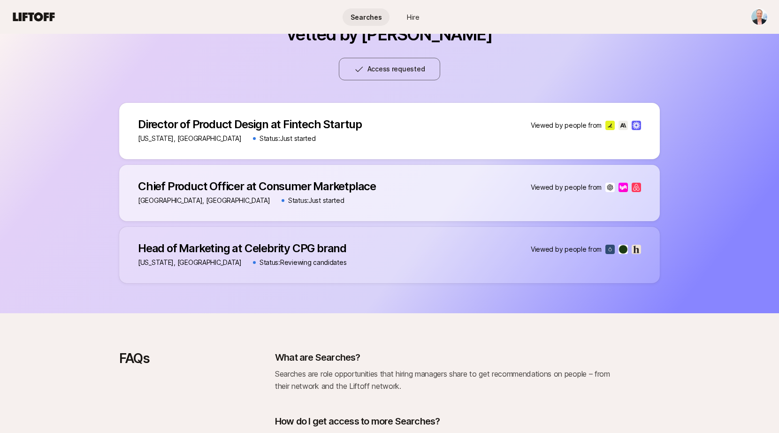
click at [340, 251] on p "Head of Marketing at Celebrity CPG brand" at bounding box center [242, 248] width 208 height 13
